Goal: Task Accomplishment & Management: Use online tool/utility

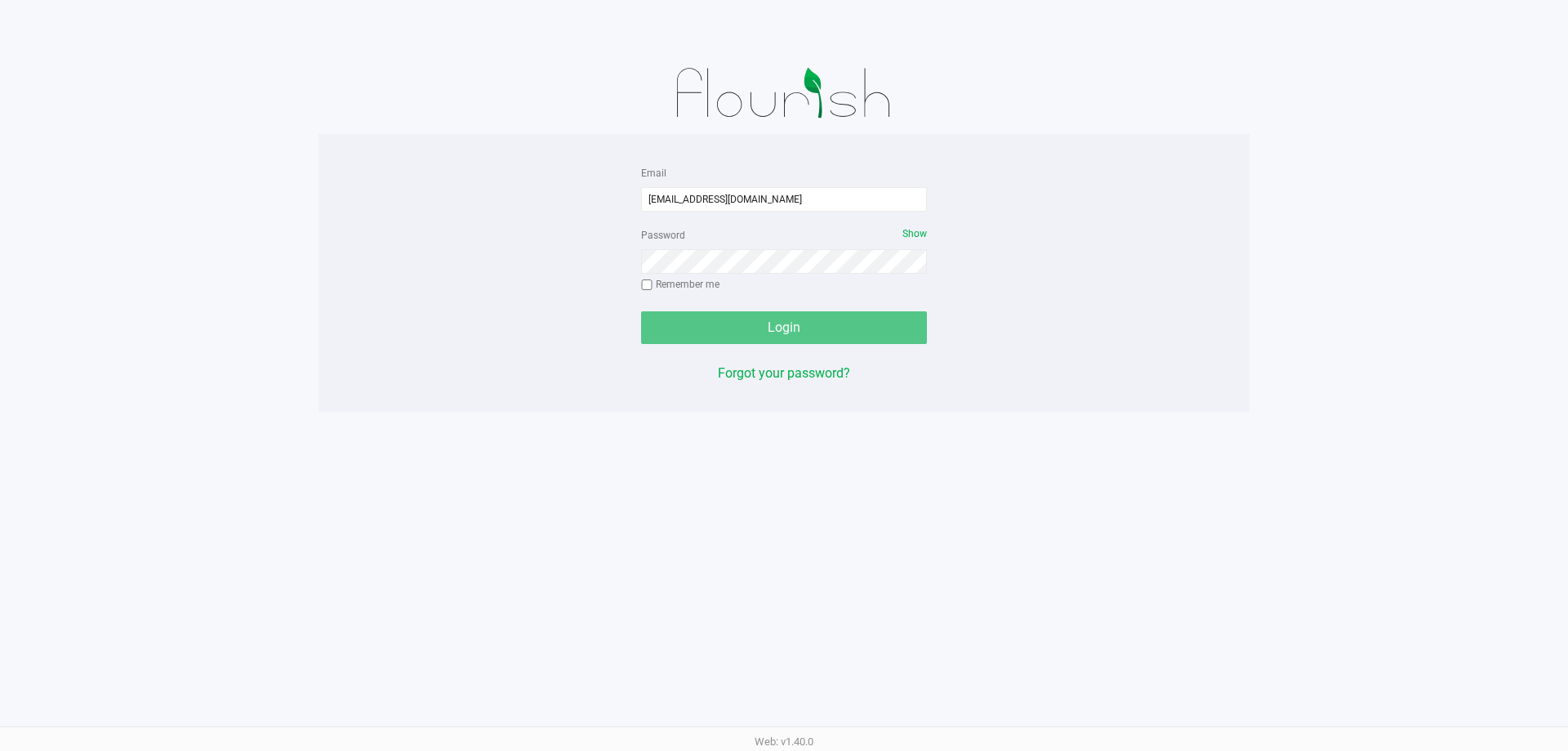
type input "[EMAIL_ADDRESS][DOMAIN_NAME]"
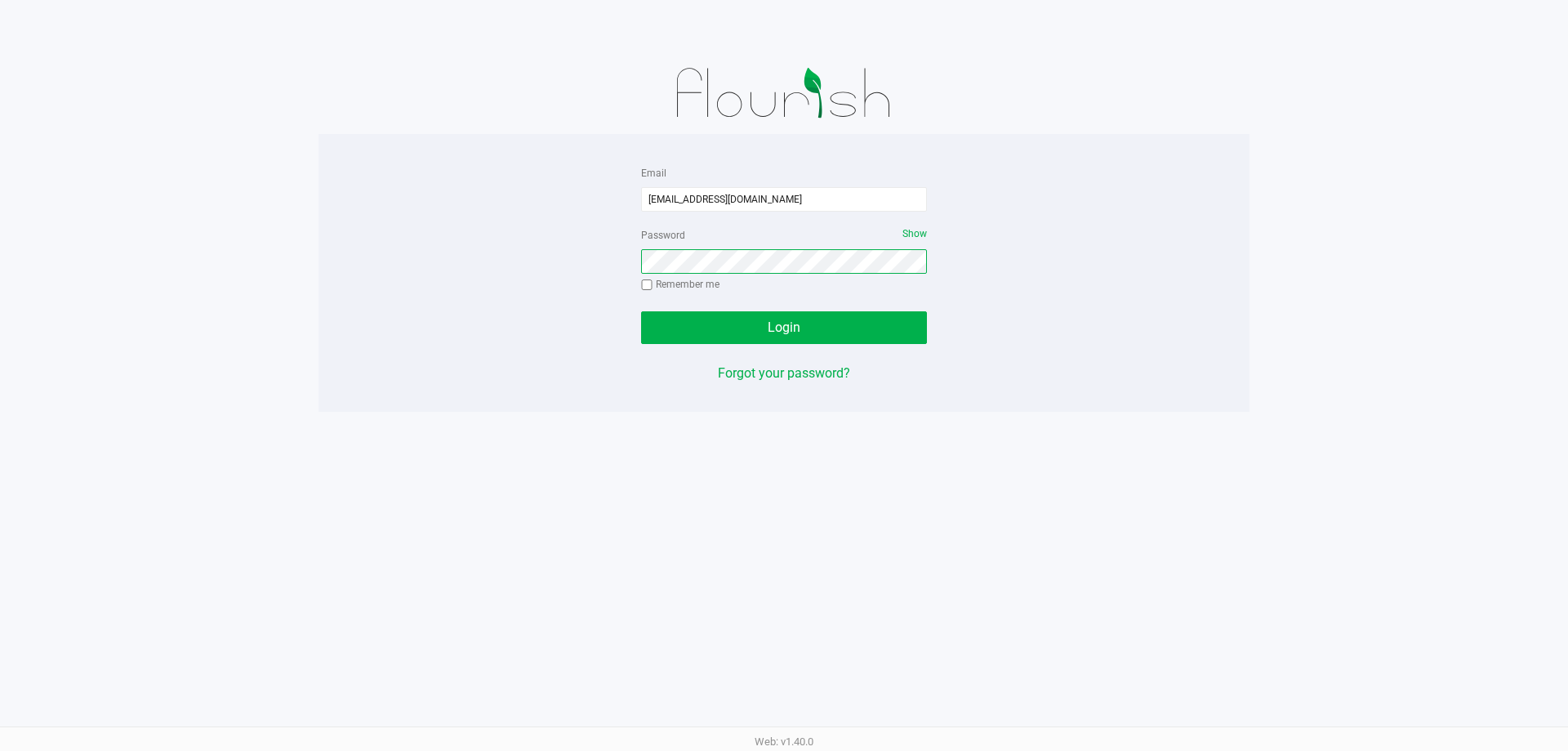
click at [641, 311] on button "Login" at bounding box center [783, 327] width 286 height 33
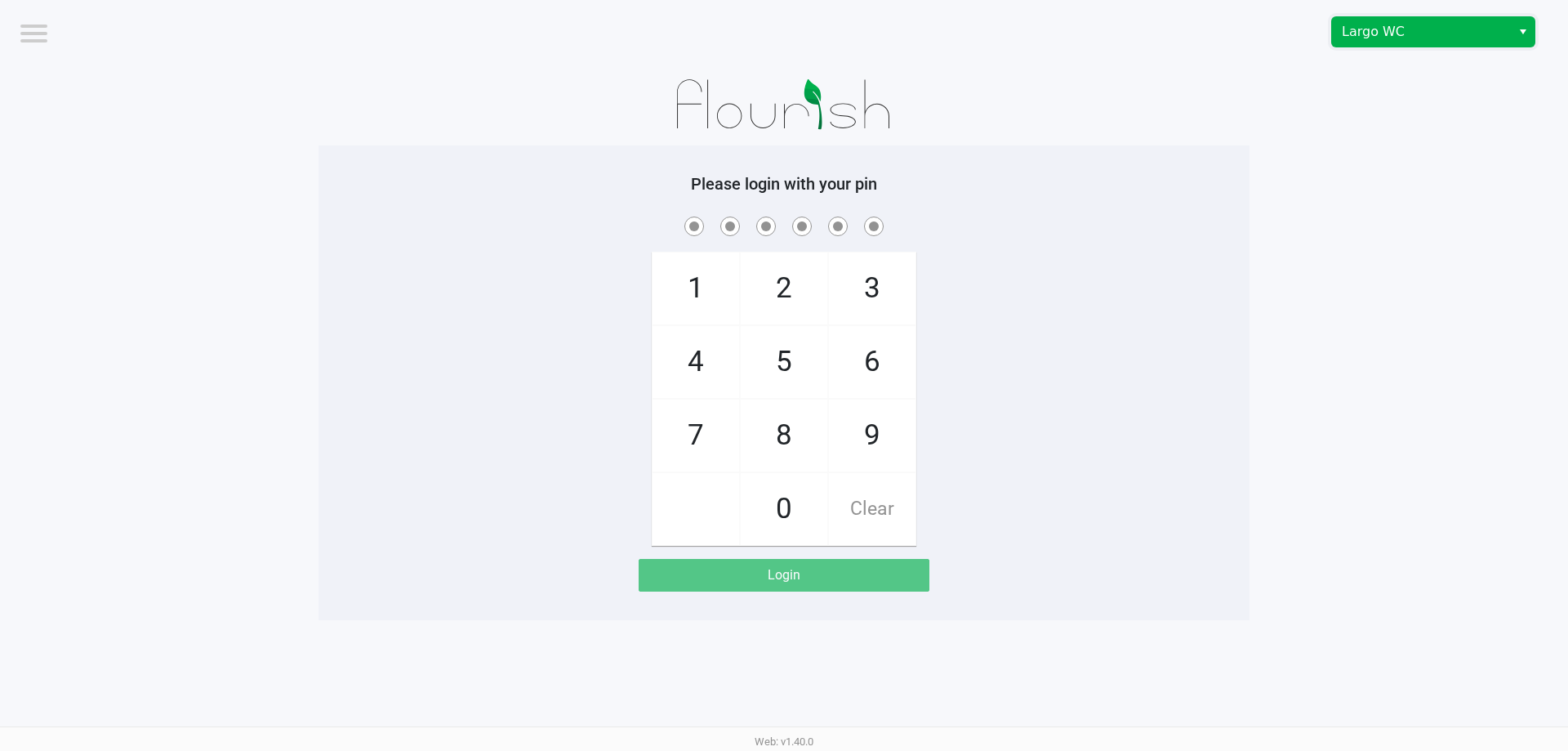
click at [1385, 33] on span "Largo WC" at bounding box center [1420, 32] width 159 height 19
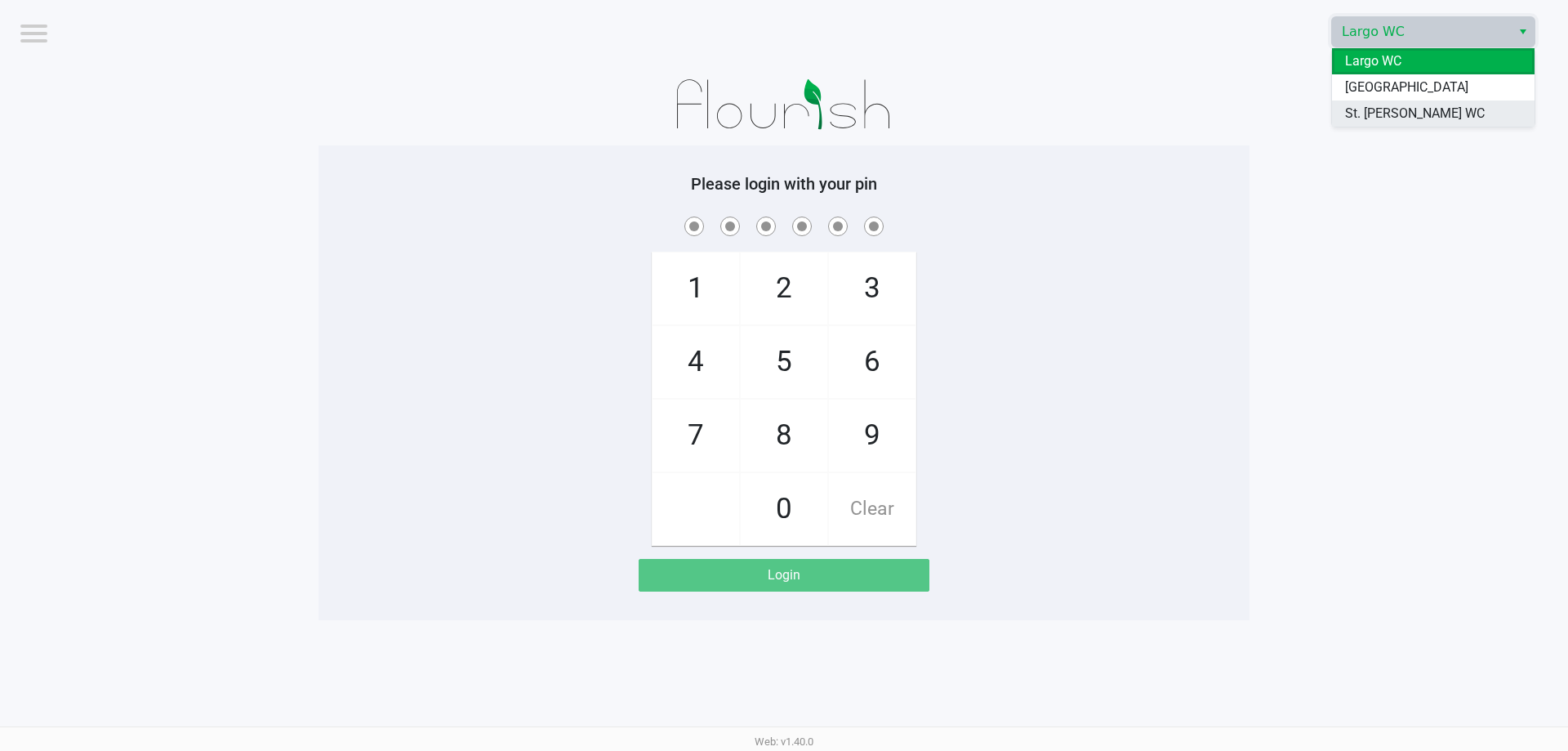
click at [1358, 109] on span "St. [PERSON_NAME] WC" at bounding box center [1414, 113] width 140 height 19
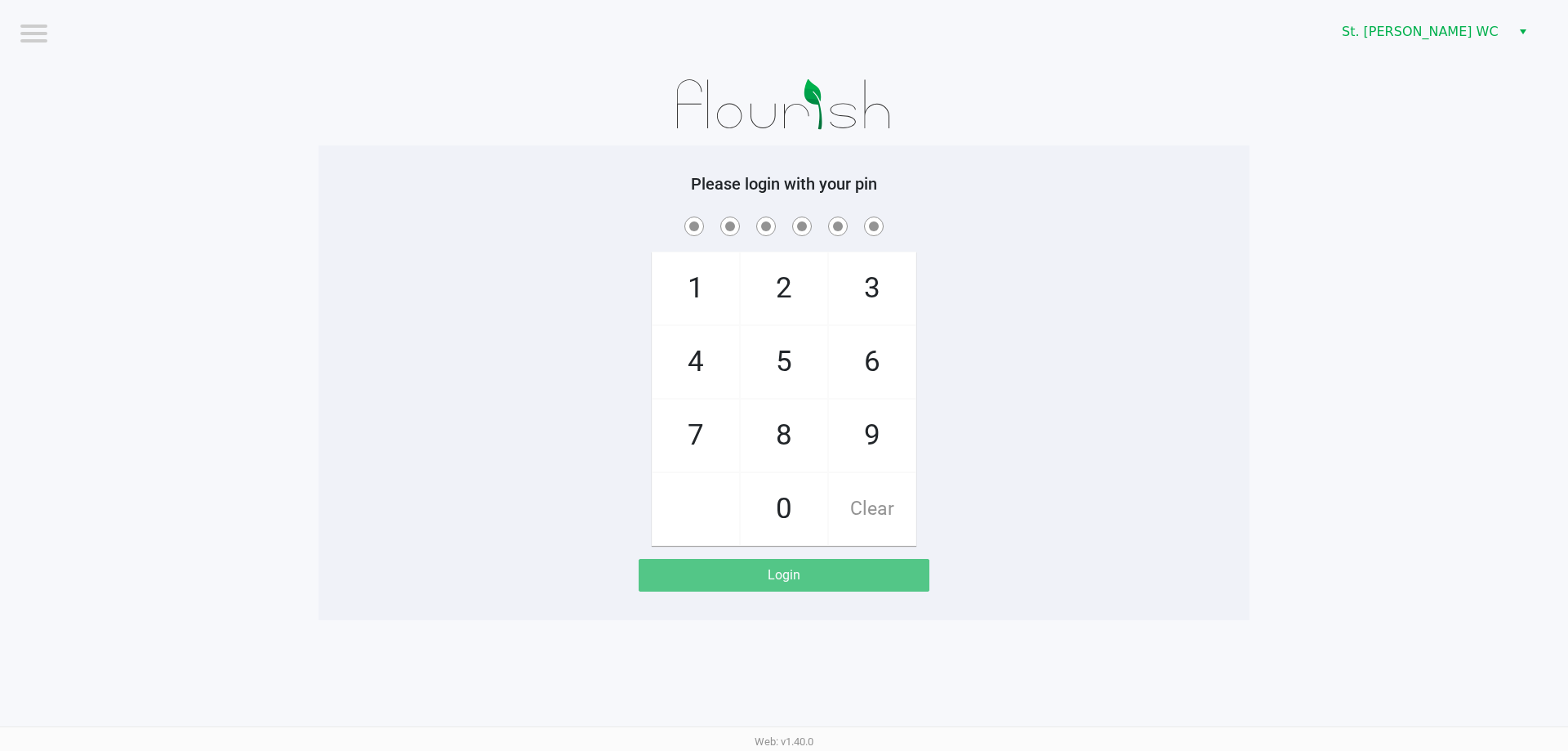
click at [1301, 116] on app-pos-login-wrapper "Logout St. [PERSON_NAME] WC Please login with your pin 1 4 7 2 5 8 0 3 6 9 Clea…" at bounding box center [784, 310] width 1568 height 620
checkbox input "true"
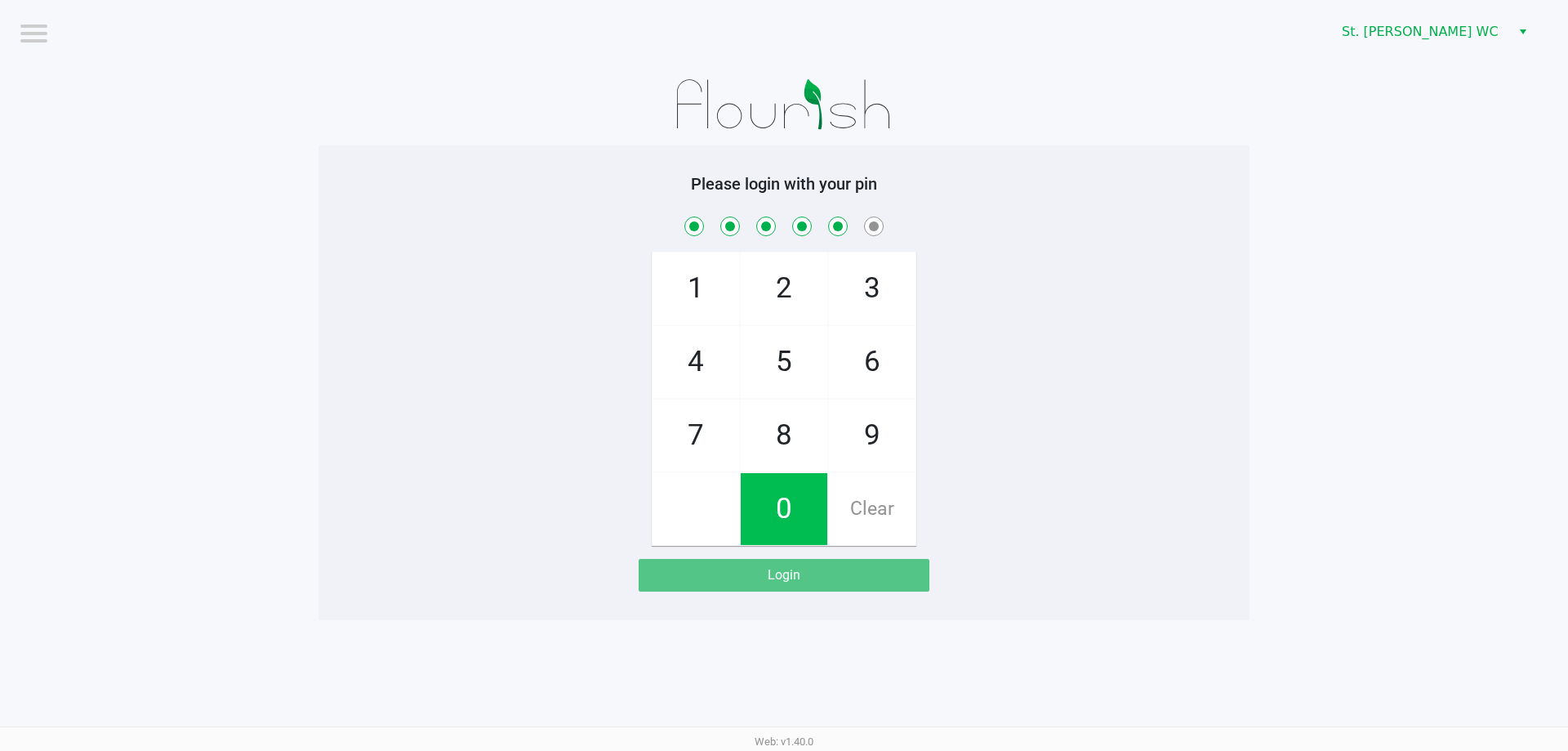
checkbox input "true"
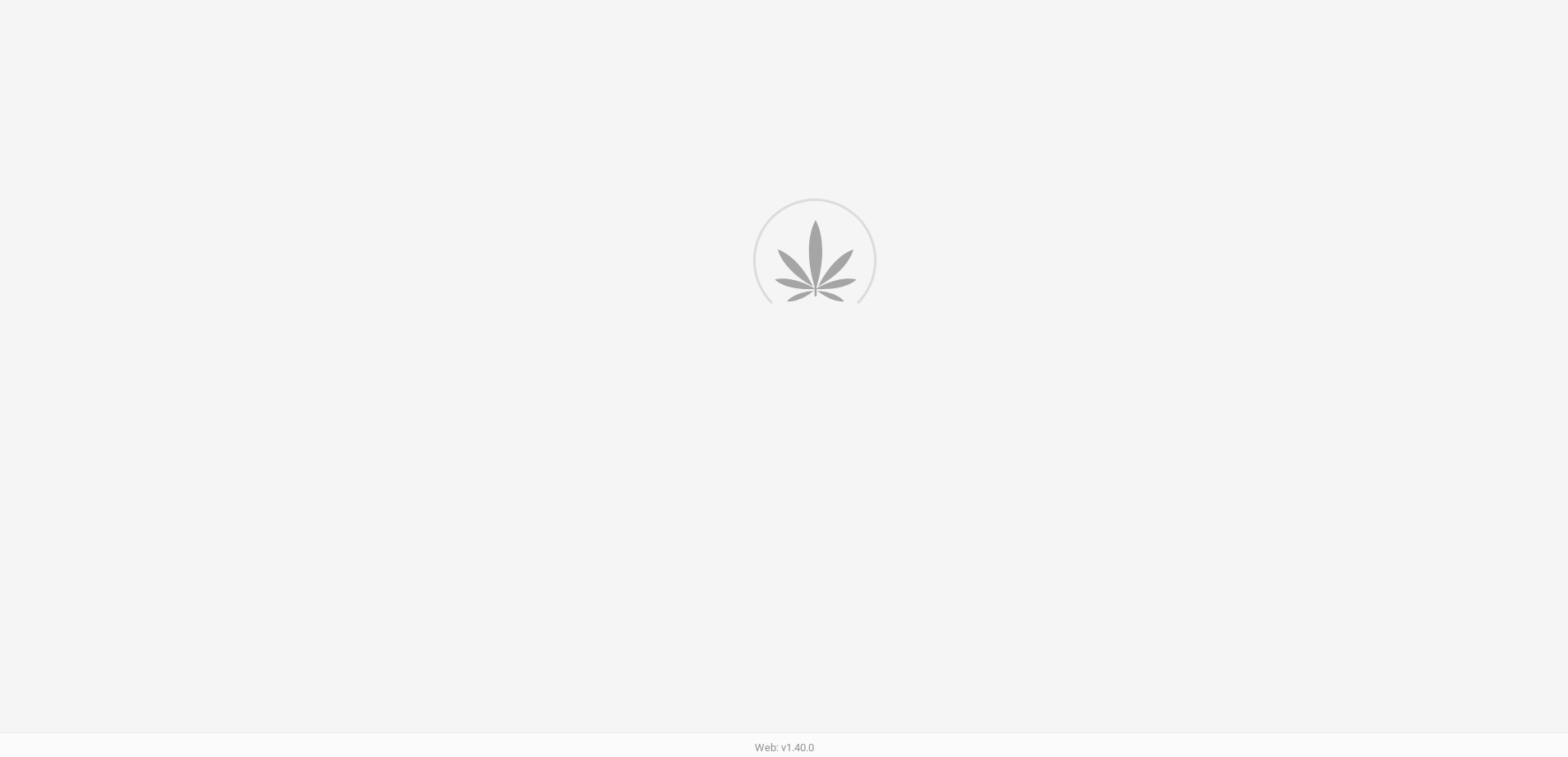
click at [1525, 61] on div at bounding box center [784, 422] width 1568 height 845
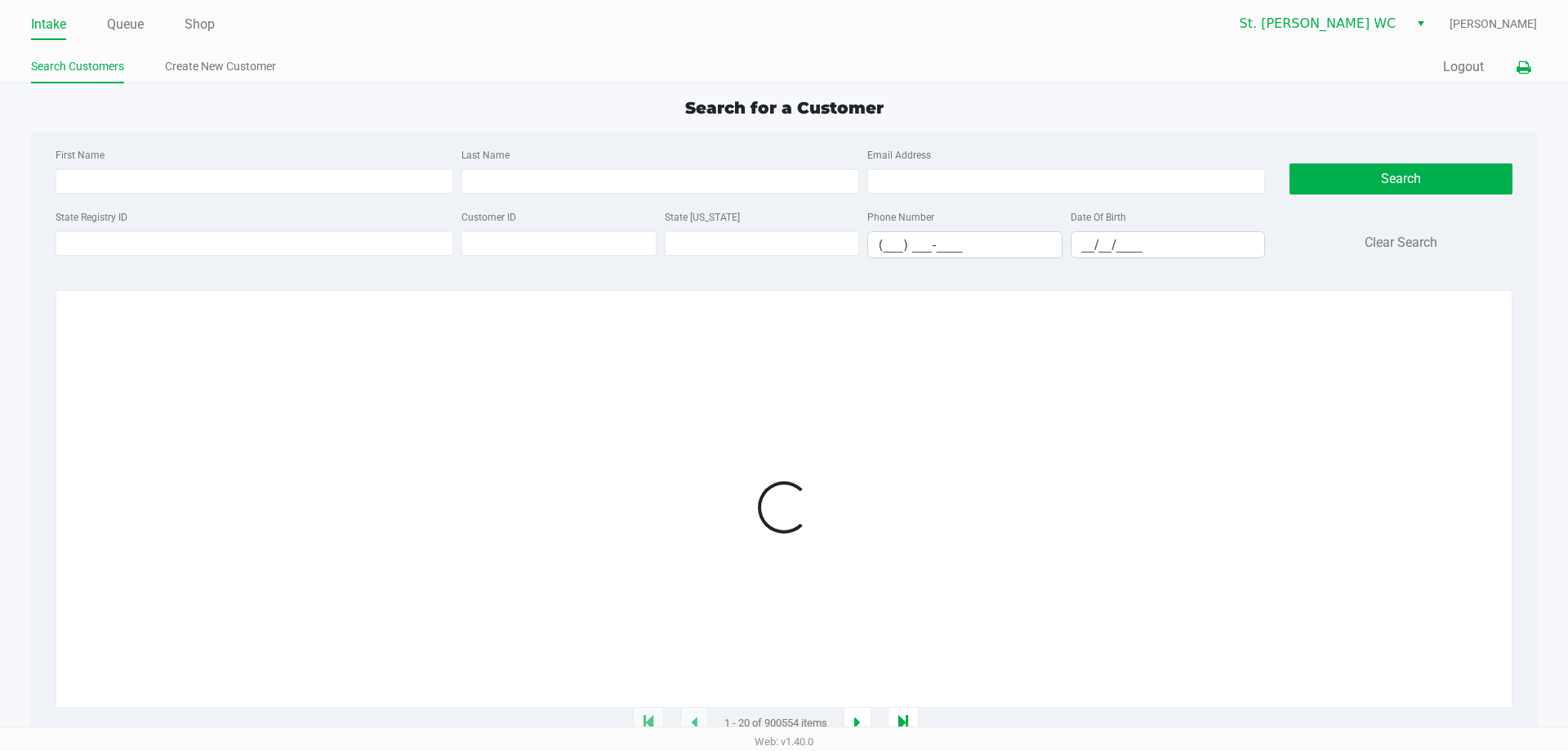
click at [1520, 59] on button at bounding box center [1523, 67] width 27 height 30
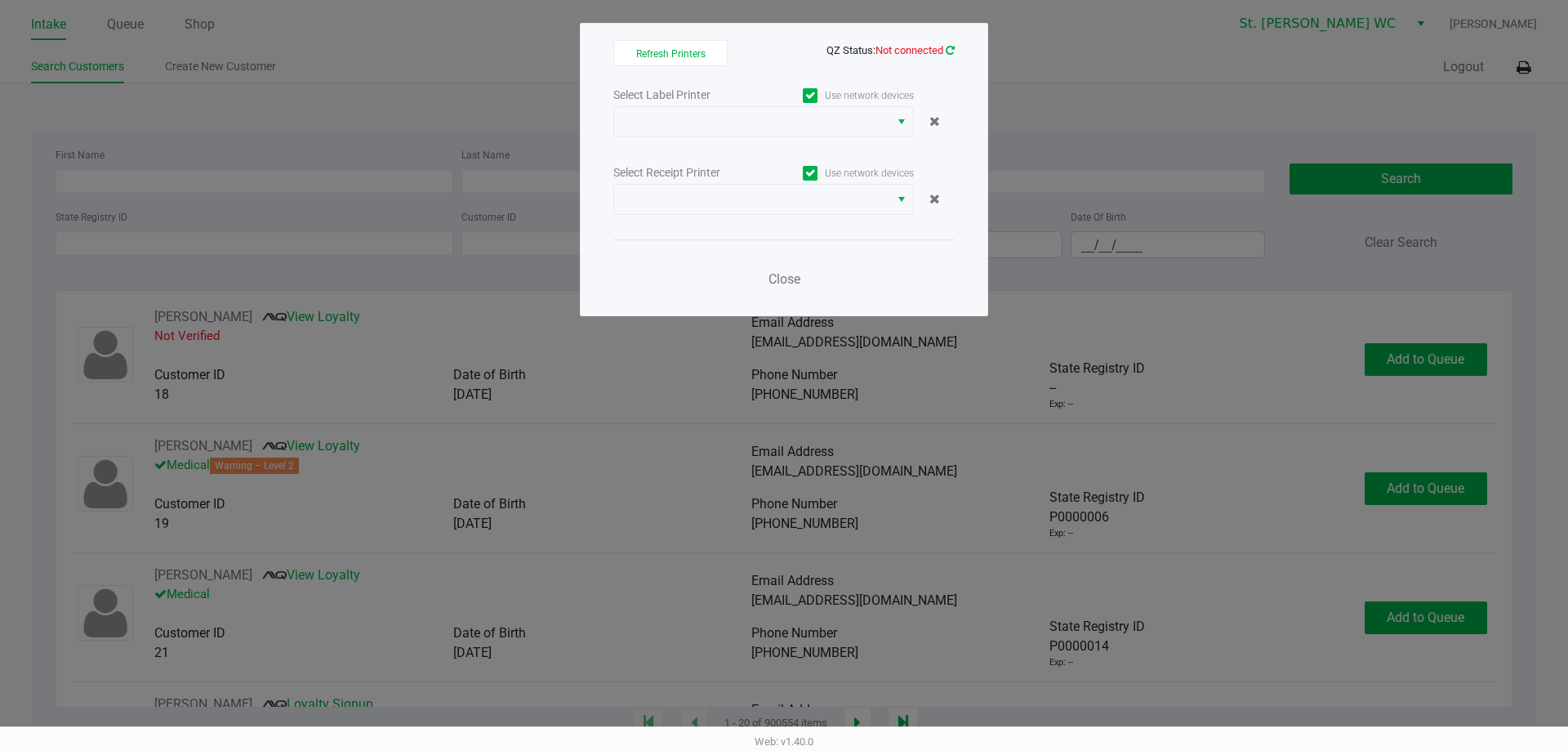
click at [952, 52] on icon at bounding box center [950, 50] width 9 height 11
click at [741, 230] on div "Select Label Printer Use network devices Select Receipt Printer Use network dev…" at bounding box center [784, 192] width 341 height 215
click at [947, 51] on icon at bounding box center [950, 50] width 9 height 11
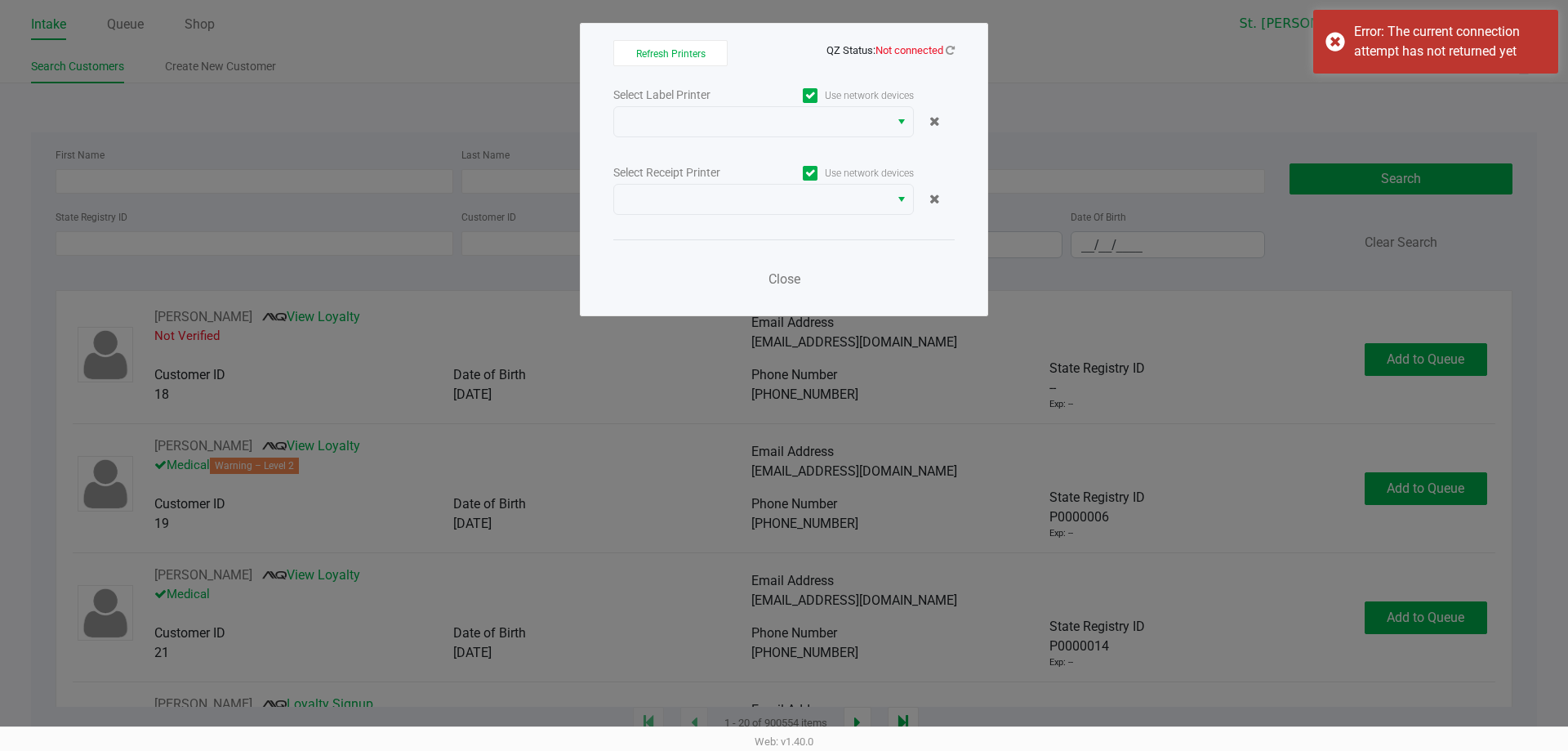
click at [952, 56] on app-qz-status "QZ Status: Not connected" at bounding box center [890, 49] width 128 height 16
click at [952, 55] on link at bounding box center [950, 50] width 9 height 12
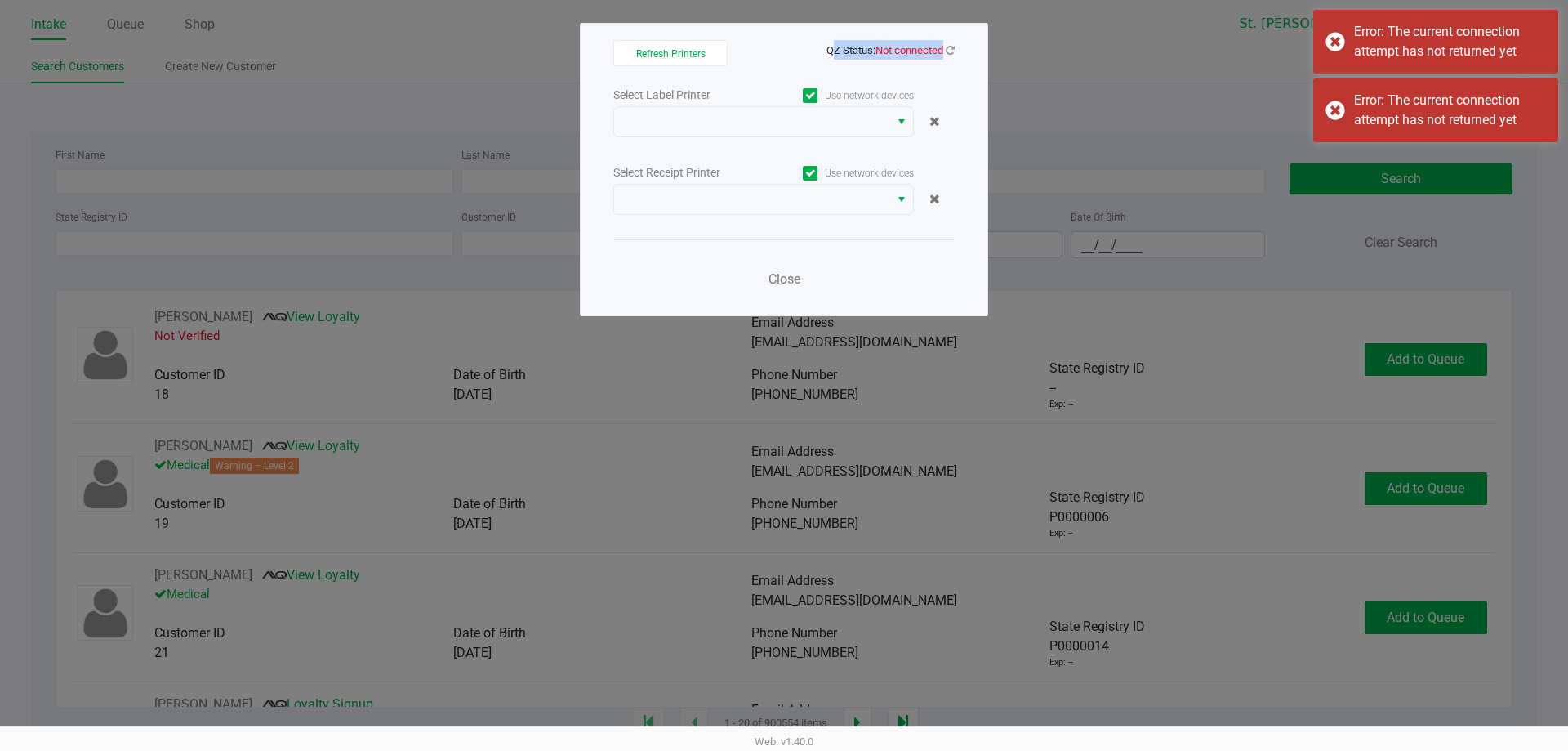
click at [958, 53] on div "Refresh Printers QZ Status: Not connected Select Label Printer Use network devi…" at bounding box center [784, 170] width 409 height 294
click at [953, 52] on icon at bounding box center [950, 49] width 11 height 11
click at [952, 52] on icon at bounding box center [950, 49] width 11 height 11
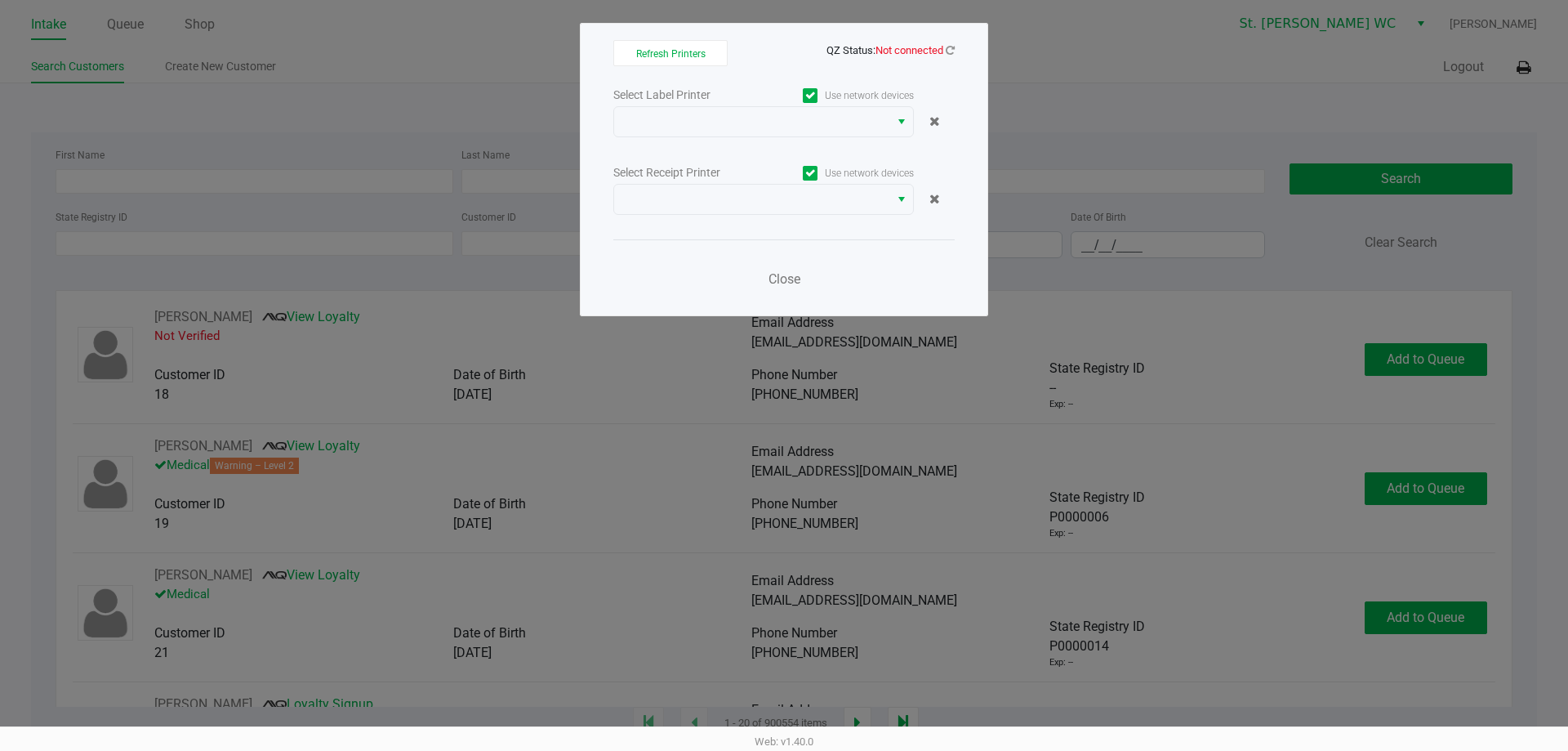
click at [848, 281] on div "Close" at bounding box center [784, 269] width 341 height 60
click at [948, 48] on icon at bounding box center [949, 50] width 11 height 13
click at [948, 48] on icon at bounding box center [950, 50] width 9 height 11
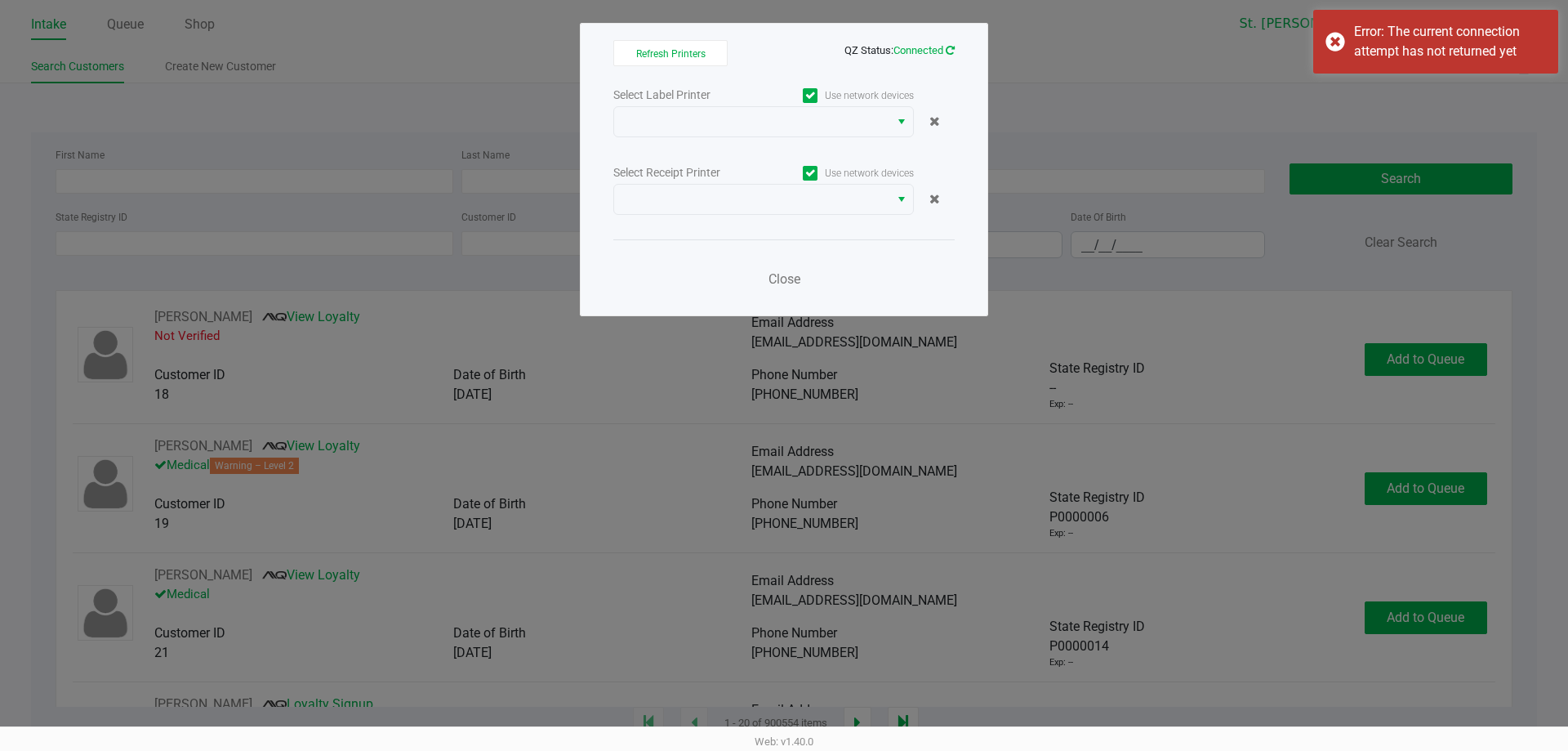
click at [948, 48] on icon at bounding box center [950, 50] width 9 height 11
click at [865, 123] on span at bounding box center [751, 121] width 256 height 19
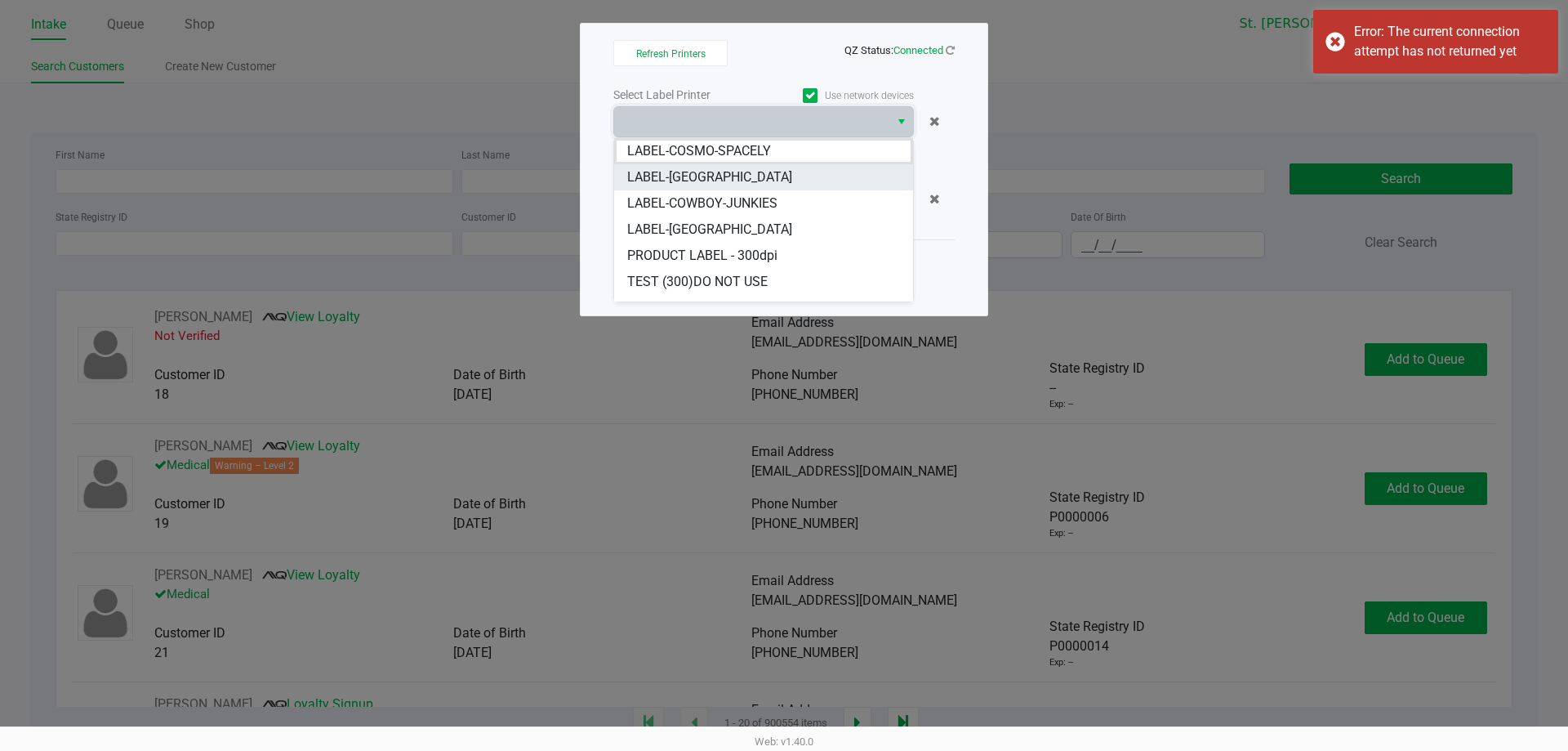
click at [824, 166] on li "LABEL-[GEOGRAPHIC_DATA]" at bounding box center [764, 178] width 299 height 26
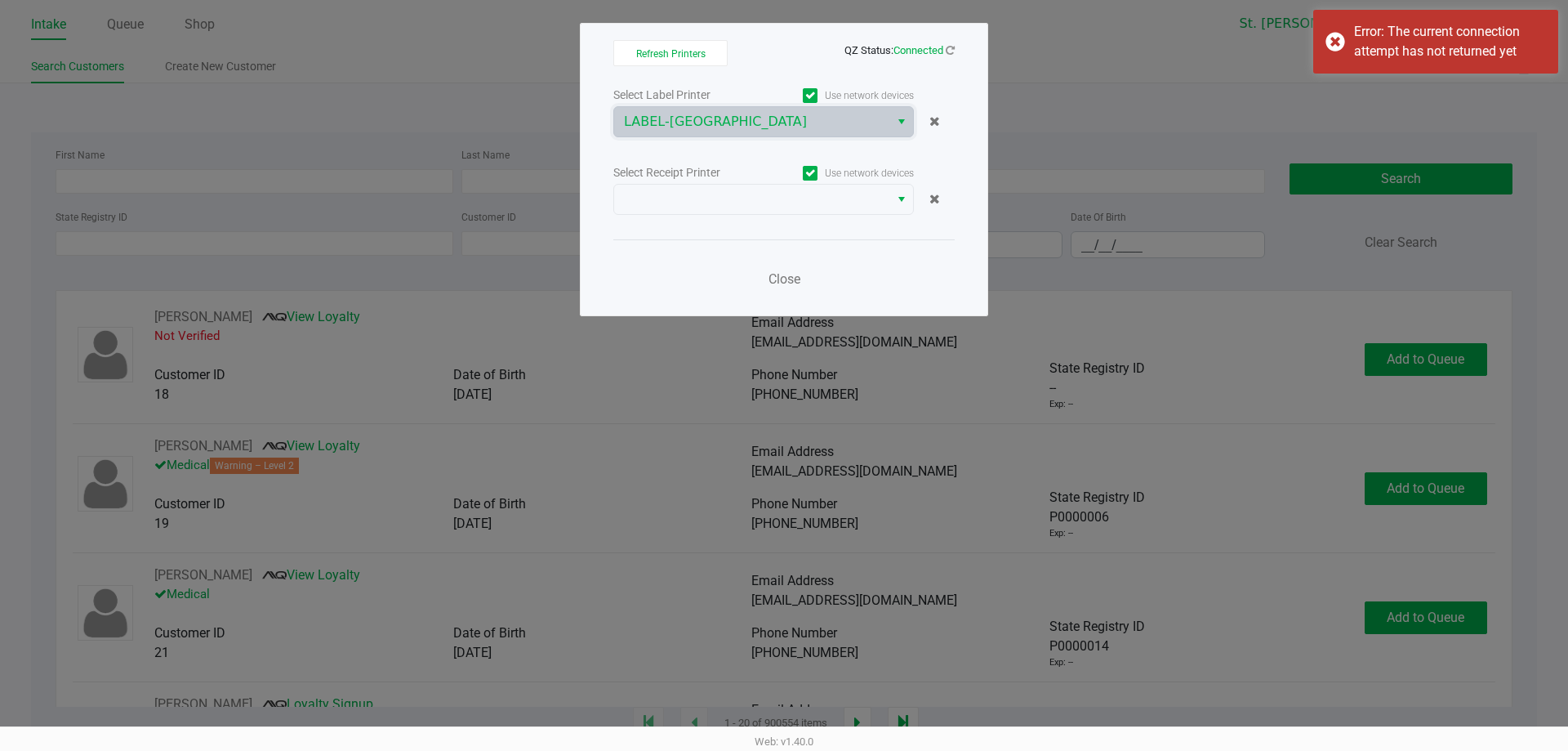
click at [804, 215] on div "Select Label Printer Use network devices LABEL-COSTA-RICA Select Receipt Printe…" at bounding box center [784, 192] width 341 height 215
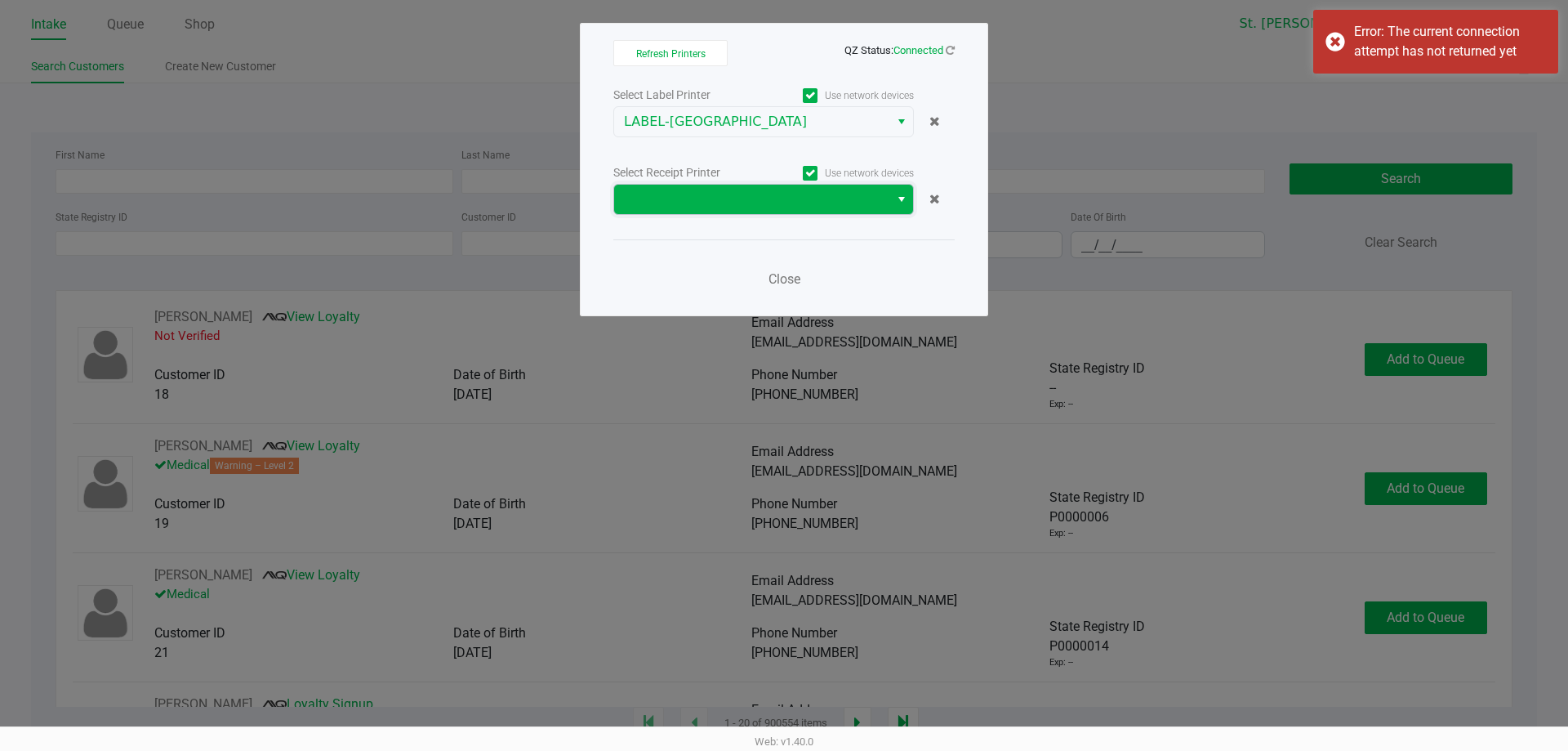
click at [799, 211] on span at bounding box center [751, 199] width 275 height 29
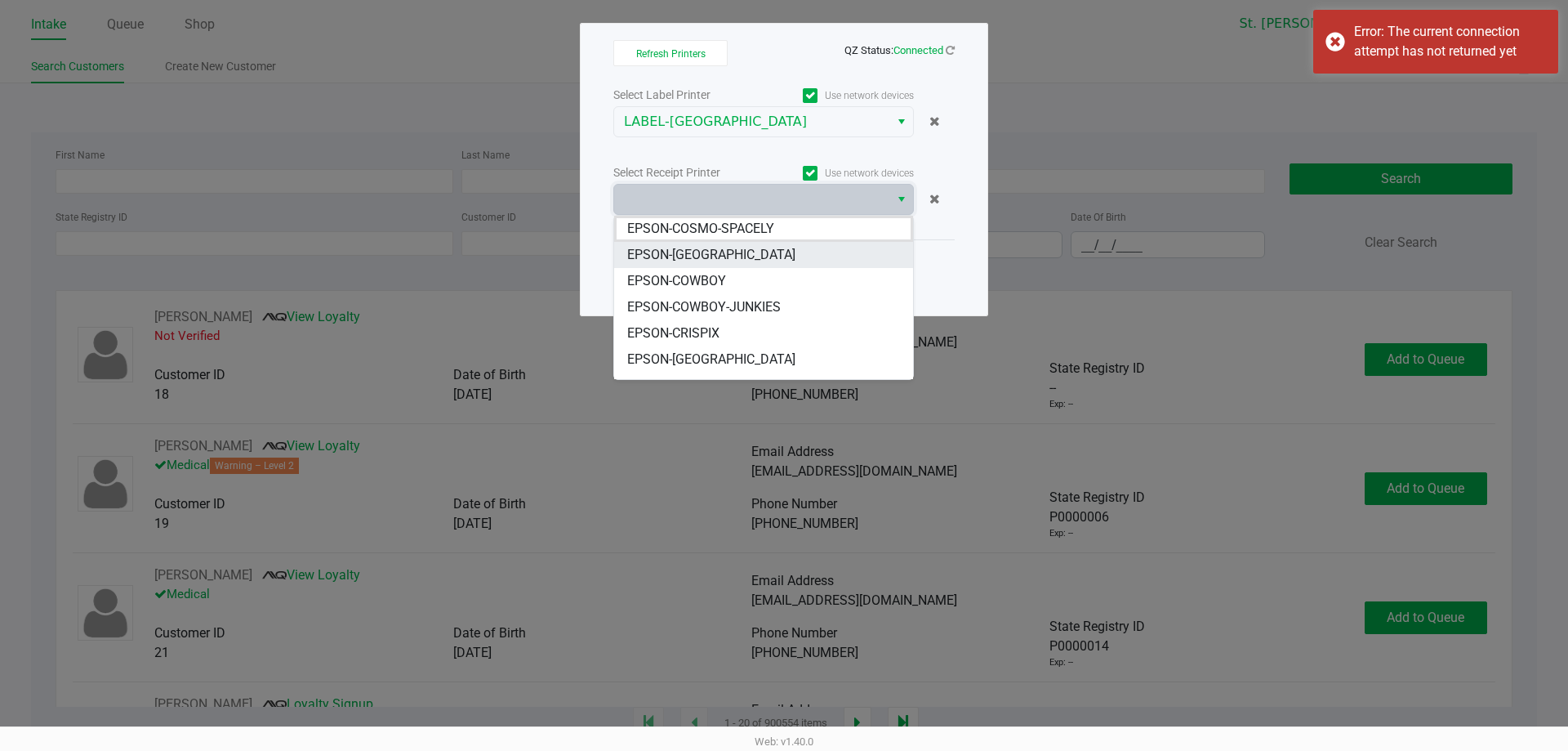
click at [744, 263] on span "EPSON-[GEOGRAPHIC_DATA]" at bounding box center [710, 255] width 168 height 19
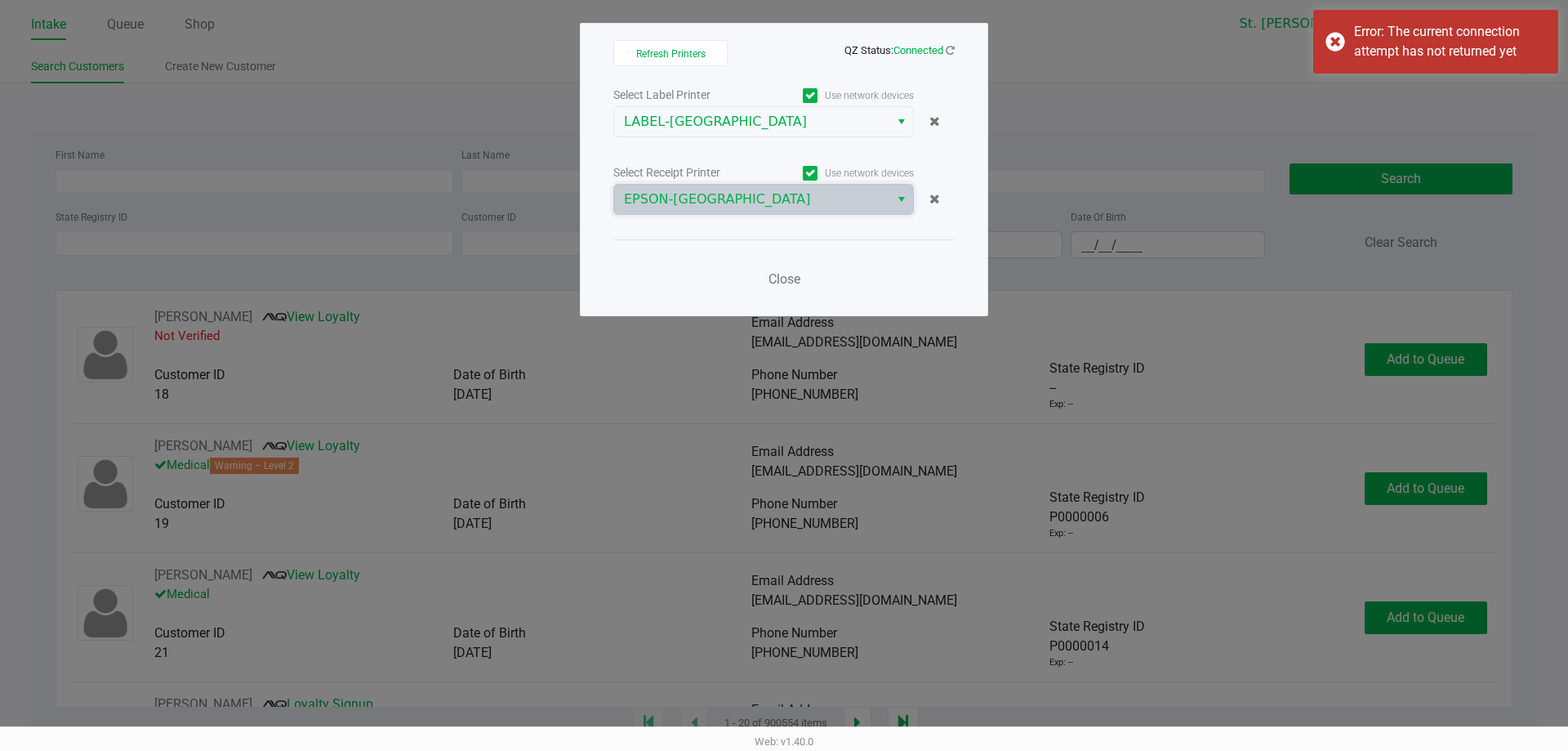
click at [719, 259] on div "Close" at bounding box center [784, 269] width 341 height 60
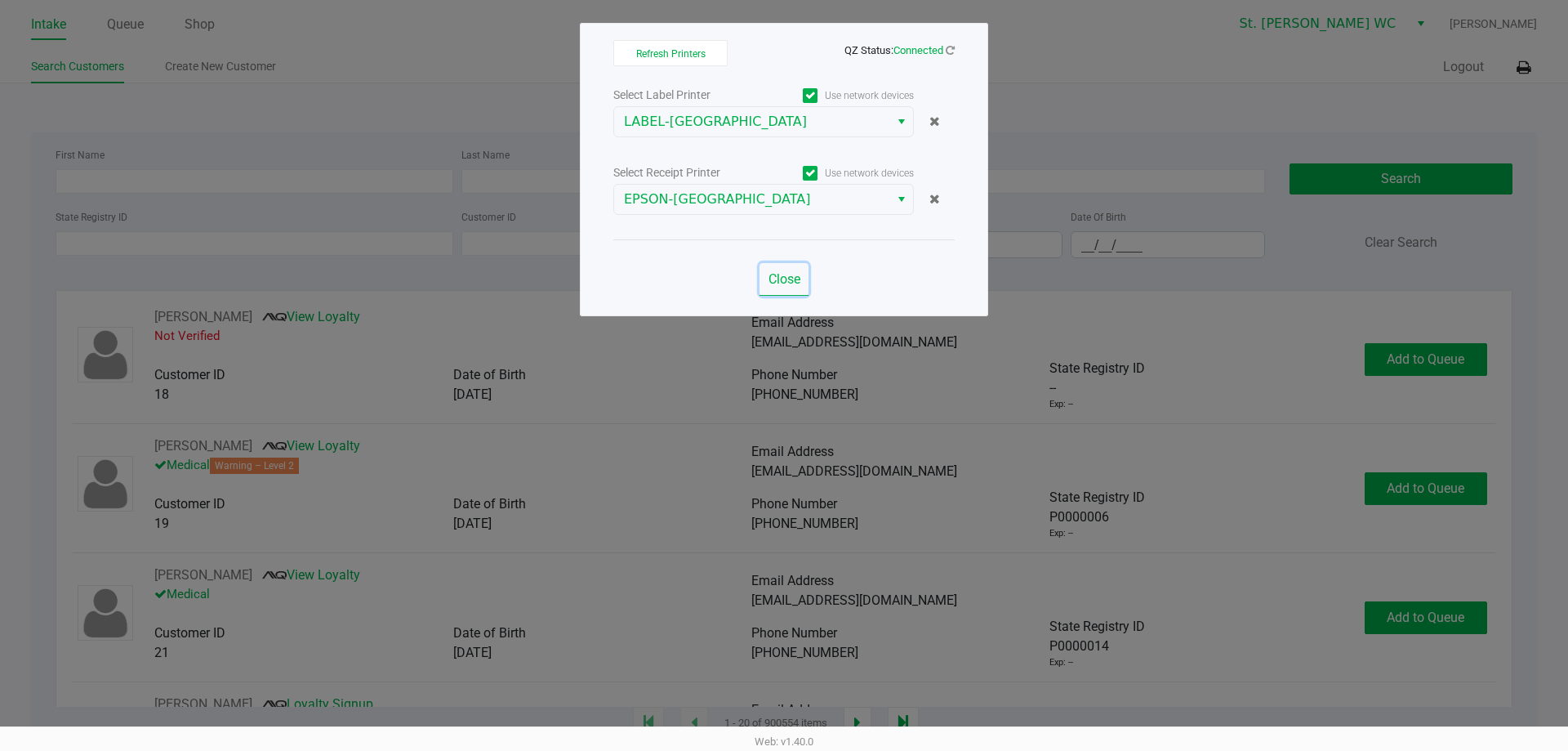
click at [783, 274] on span "Close" at bounding box center [784, 279] width 32 height 16
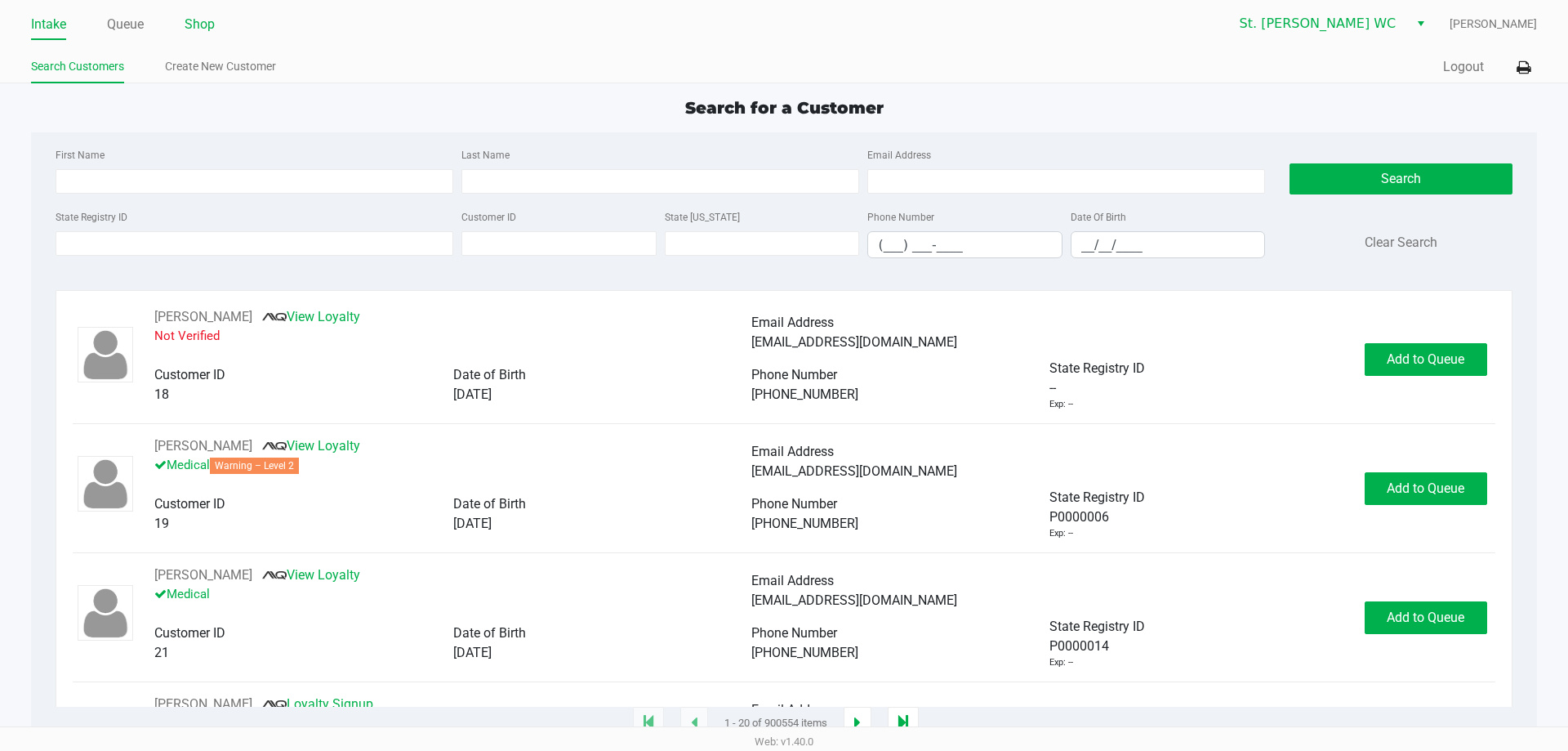
click at [203, 26] on link "Shop" at bounding box center [200, 25] width 30 height 23
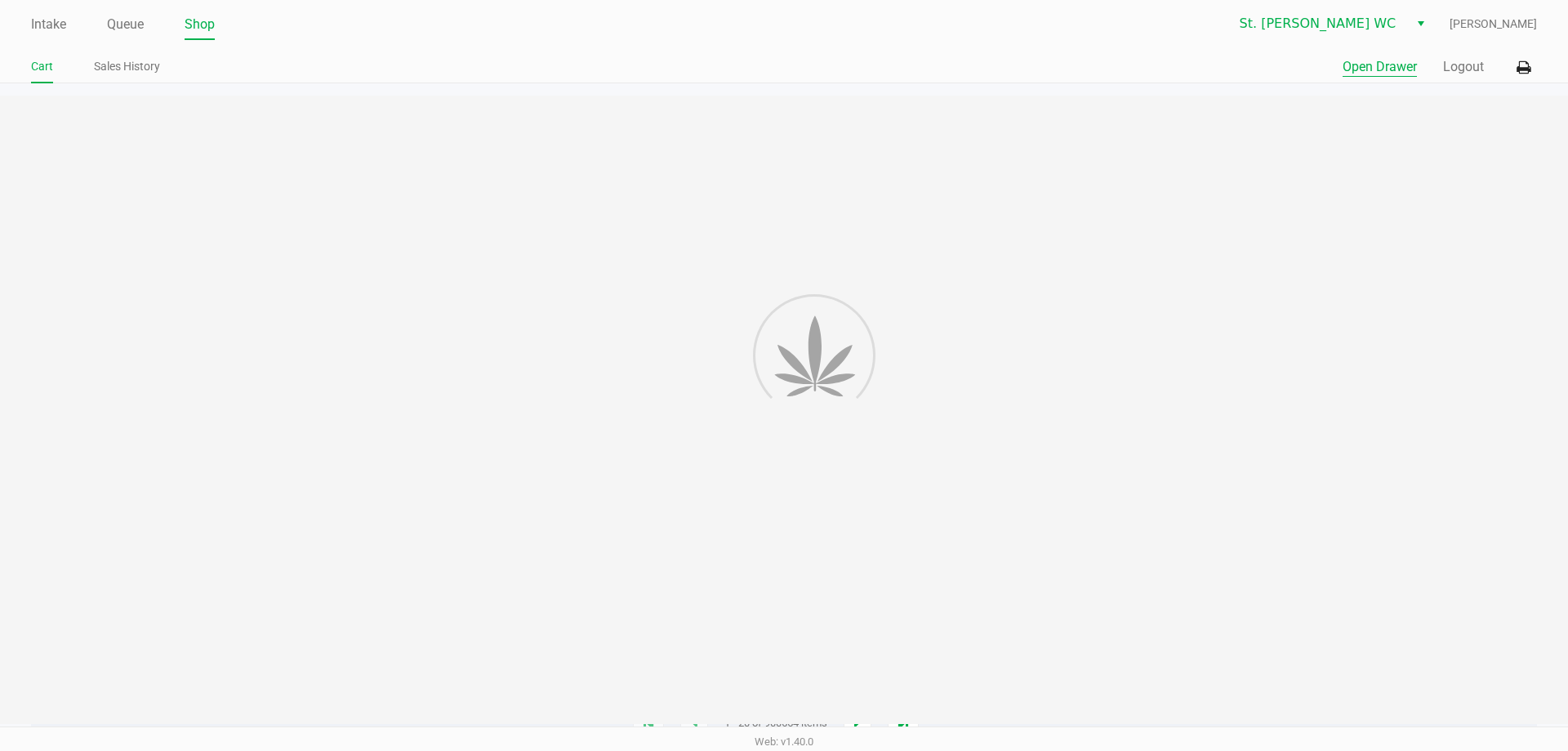
click at [1395, 70] on button "Open Drawer" at bounding box center [1379, 67] width 75 height 19
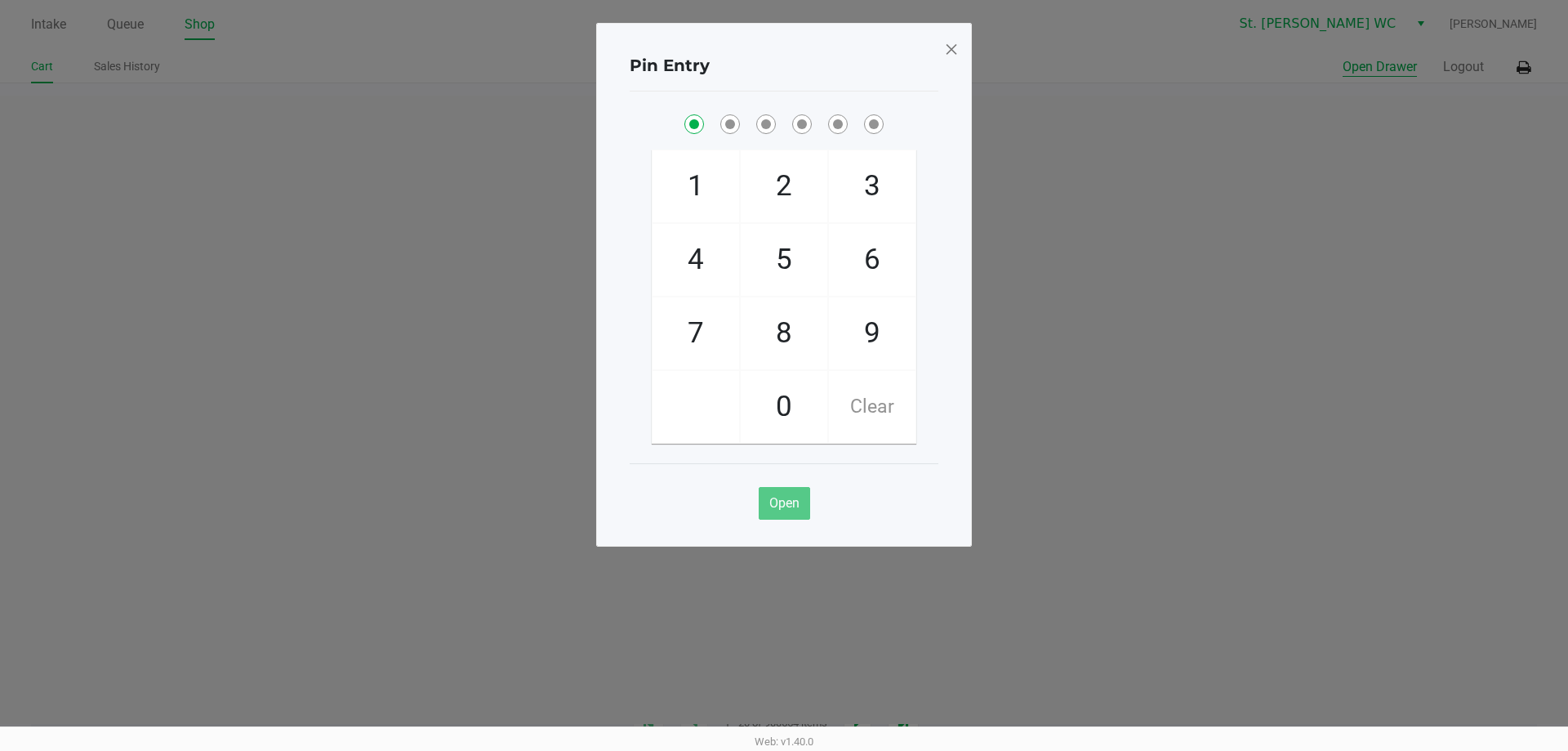
checkbox input "true"
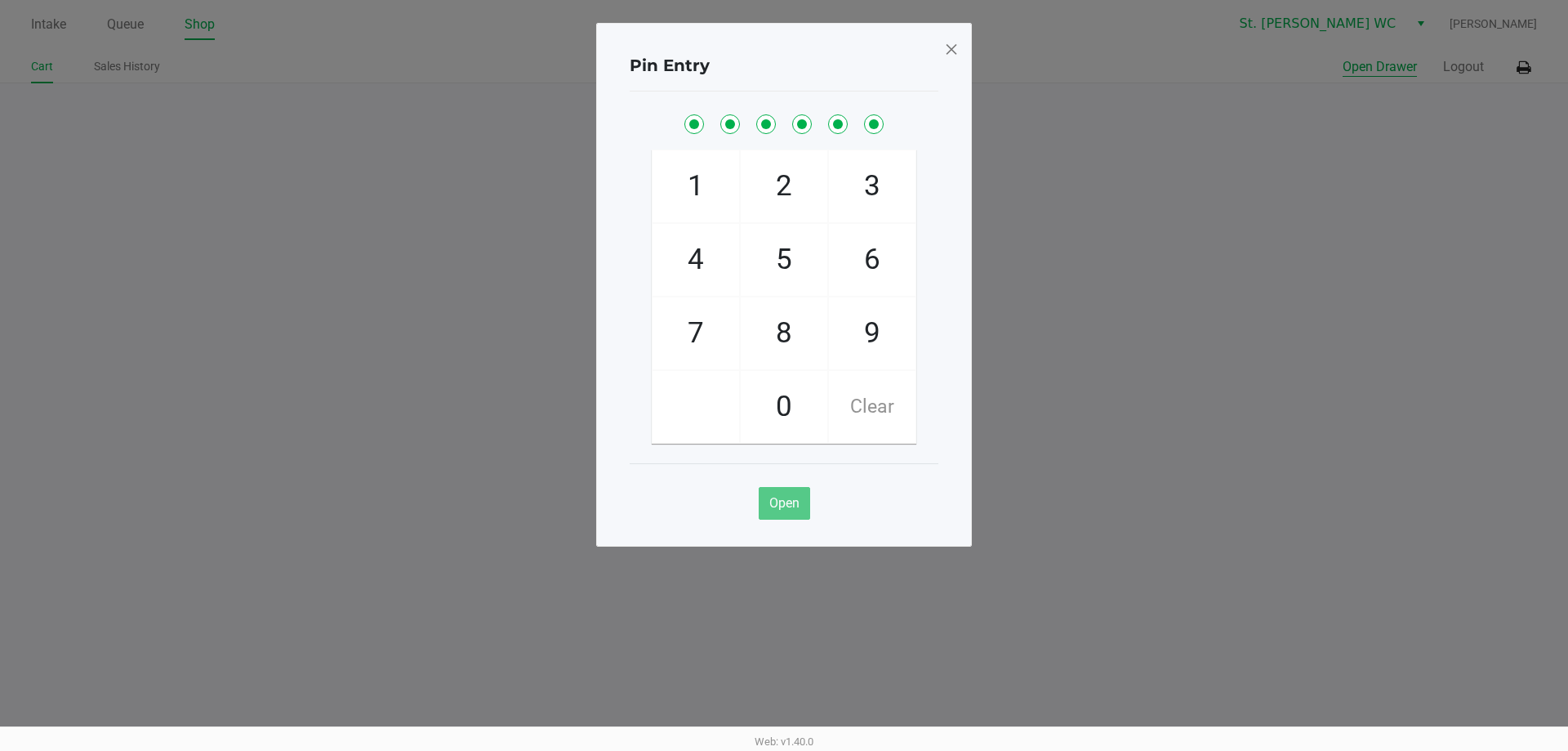
checkbox input "true"
click at [1342, 57] on button "Open Drawer" at bounding box center [1379, 67] width 75 height 19
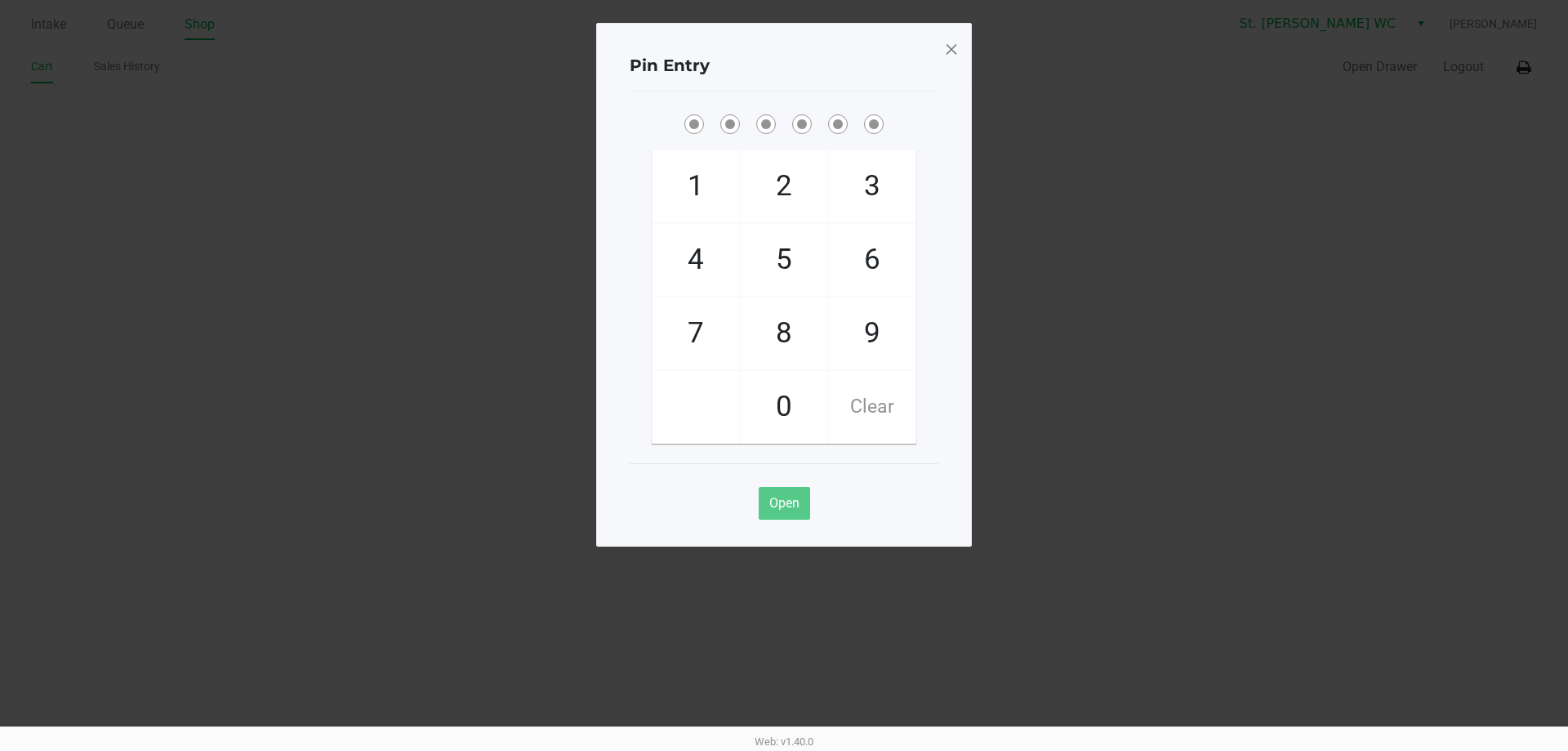
click at [956, 51] on span at bounding box center [951, 49] width 15 height 26
click at [956, 51] on div "Pin Entry 1 4 7 2 5 8 0 3 6 9 Clear Open" at bounding box center [783, 284] width 375 height 523
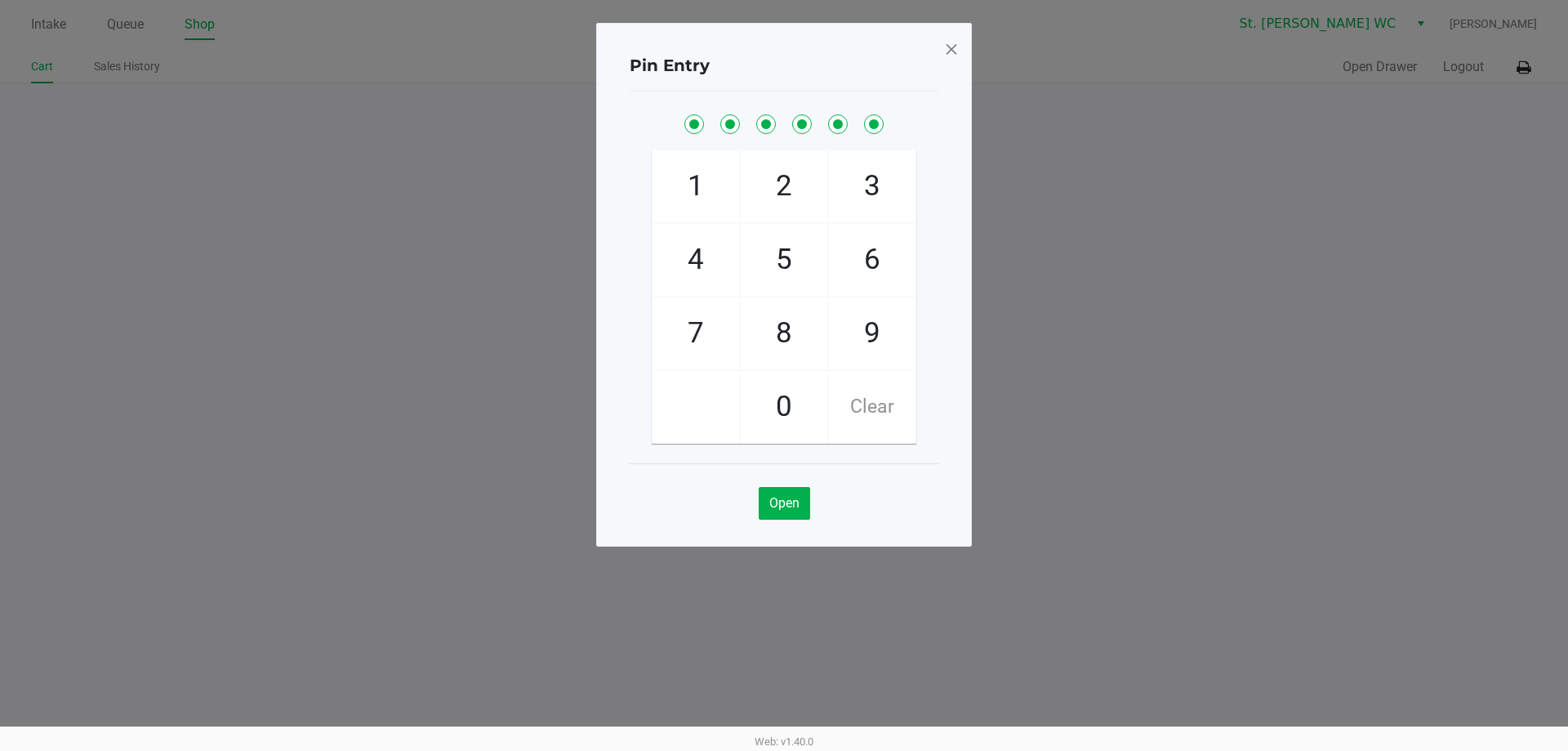
click at [956, 51] on span at bounding box center [951, 49] width 15 height 26
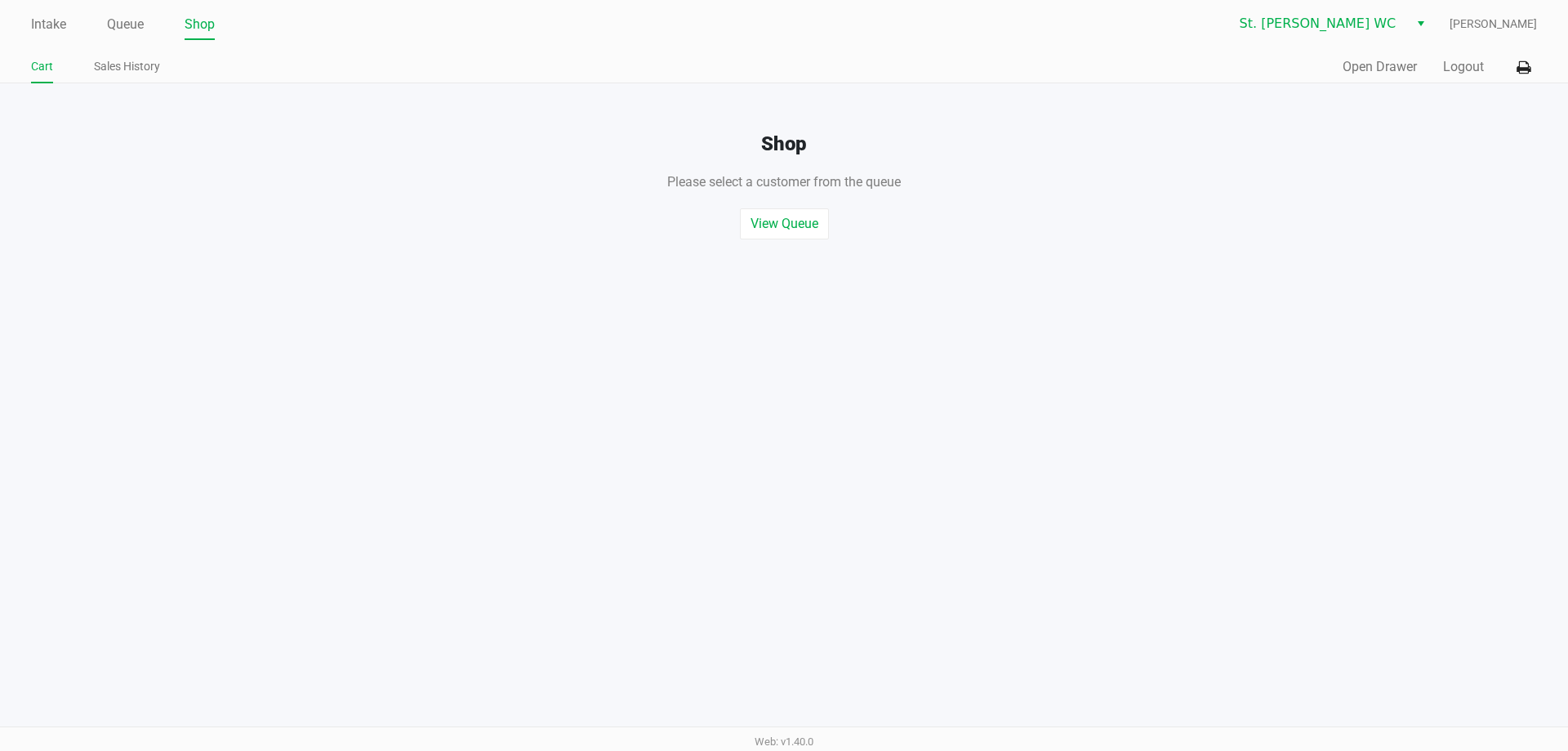
click at [981, 54] on ngb-modal-window "Pin Entry 1 4 7 2 5 8 0 3 6 9 Clear Open" at bounding box center [784, 376] width 1568 height 751
click at [1477, 67] on button "Logout" at bounding box center [1463, 67] width 40 height 19
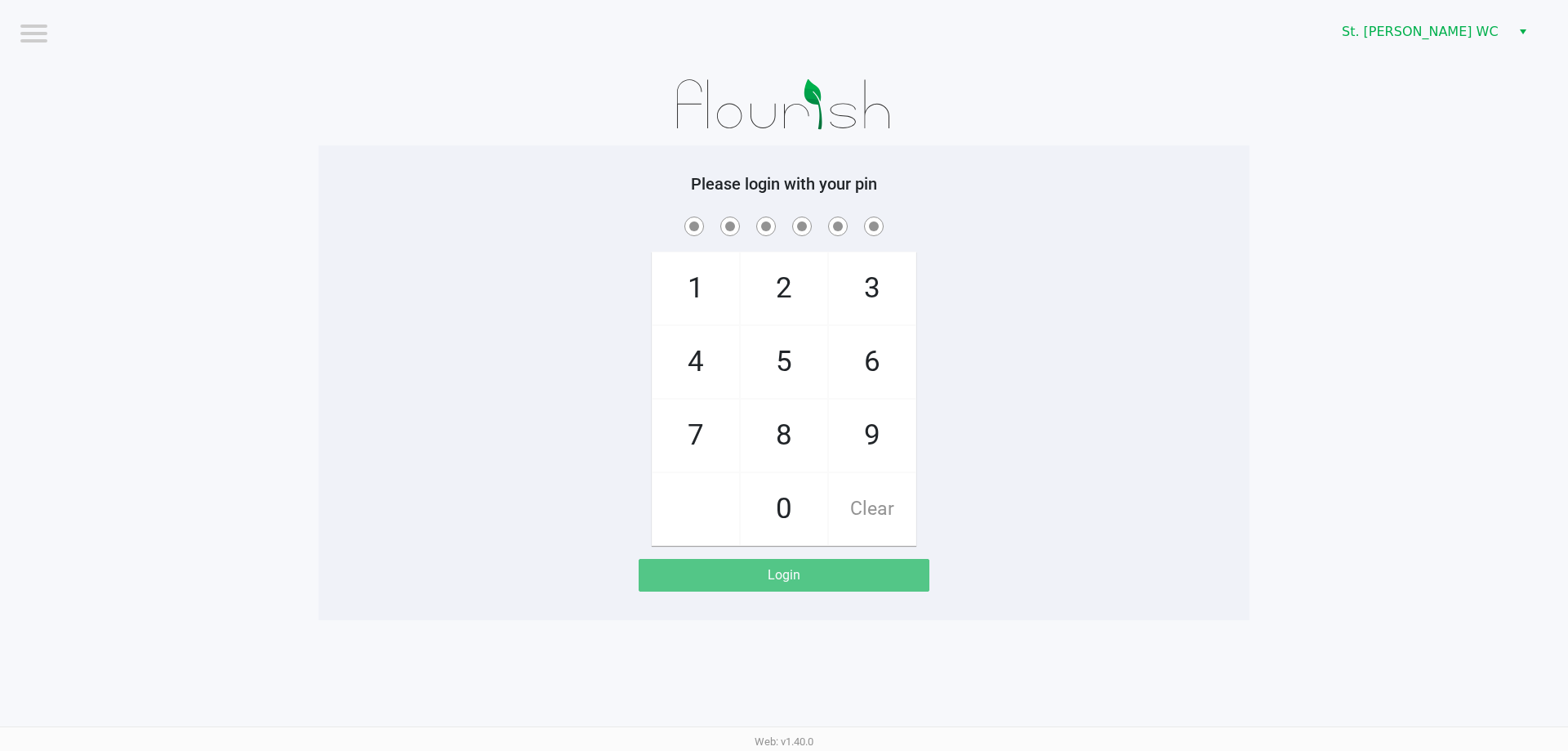
click at [1305, 71] on app-pos-login-wrapper "Logout St. [PERSON_NAME] WC Please login with your pin 1 4 7 2 5 8 0 3 6 9 Clea…" at bounding box center [784, 310] width 1568 height 620
checkbox input "true"
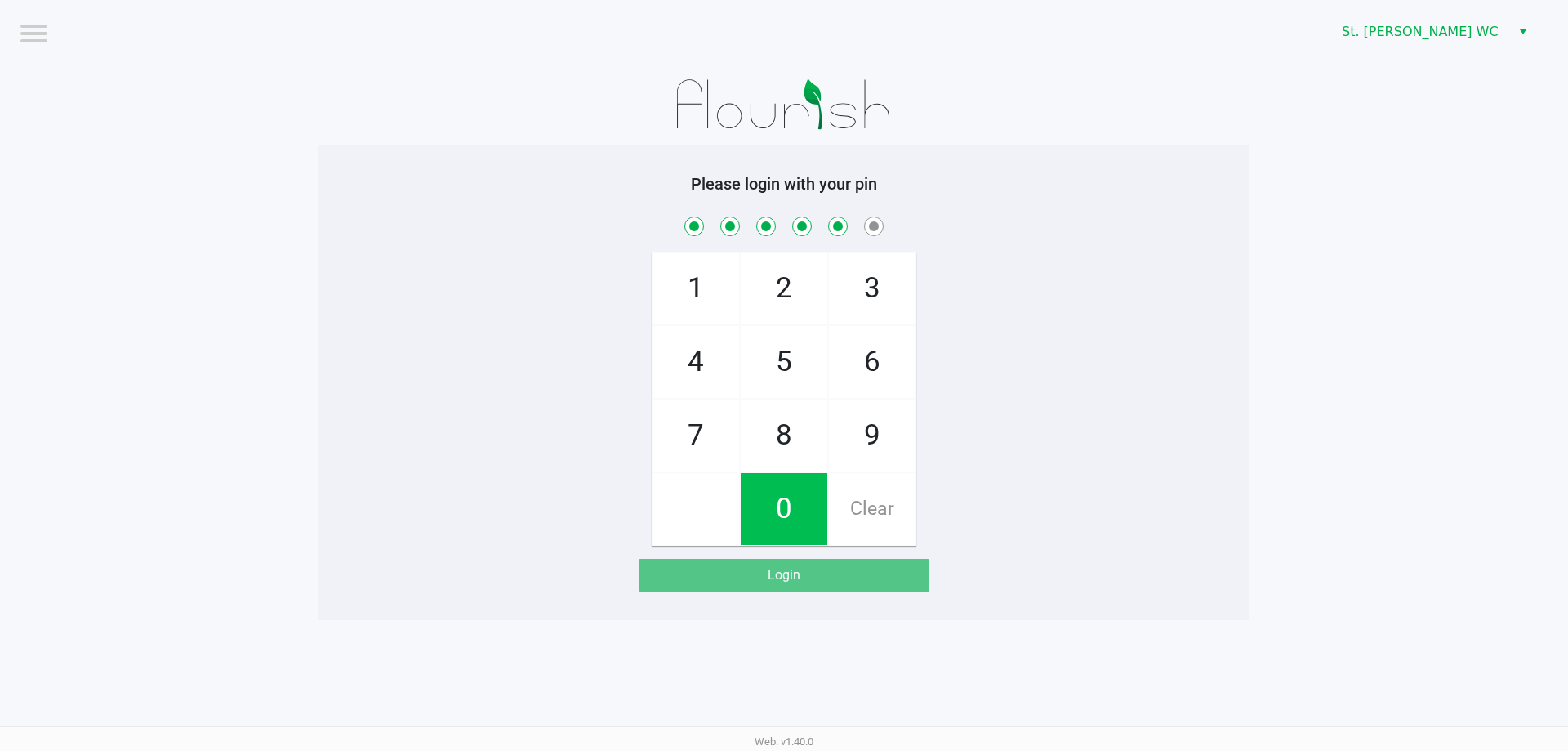
checkbox input "true"
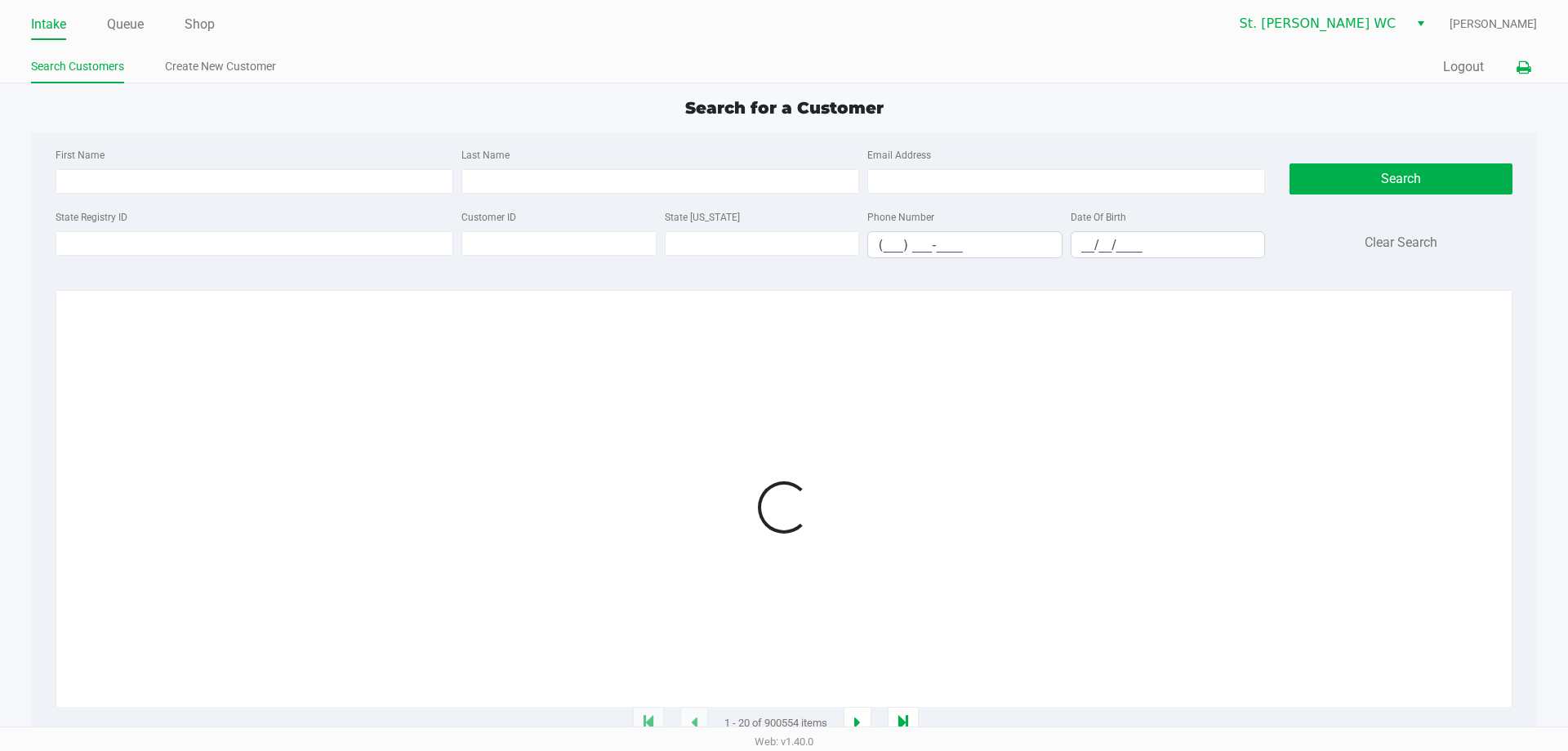
click at [1524, 62] on icon at bounding box center [1523, 68] width 14 height 11
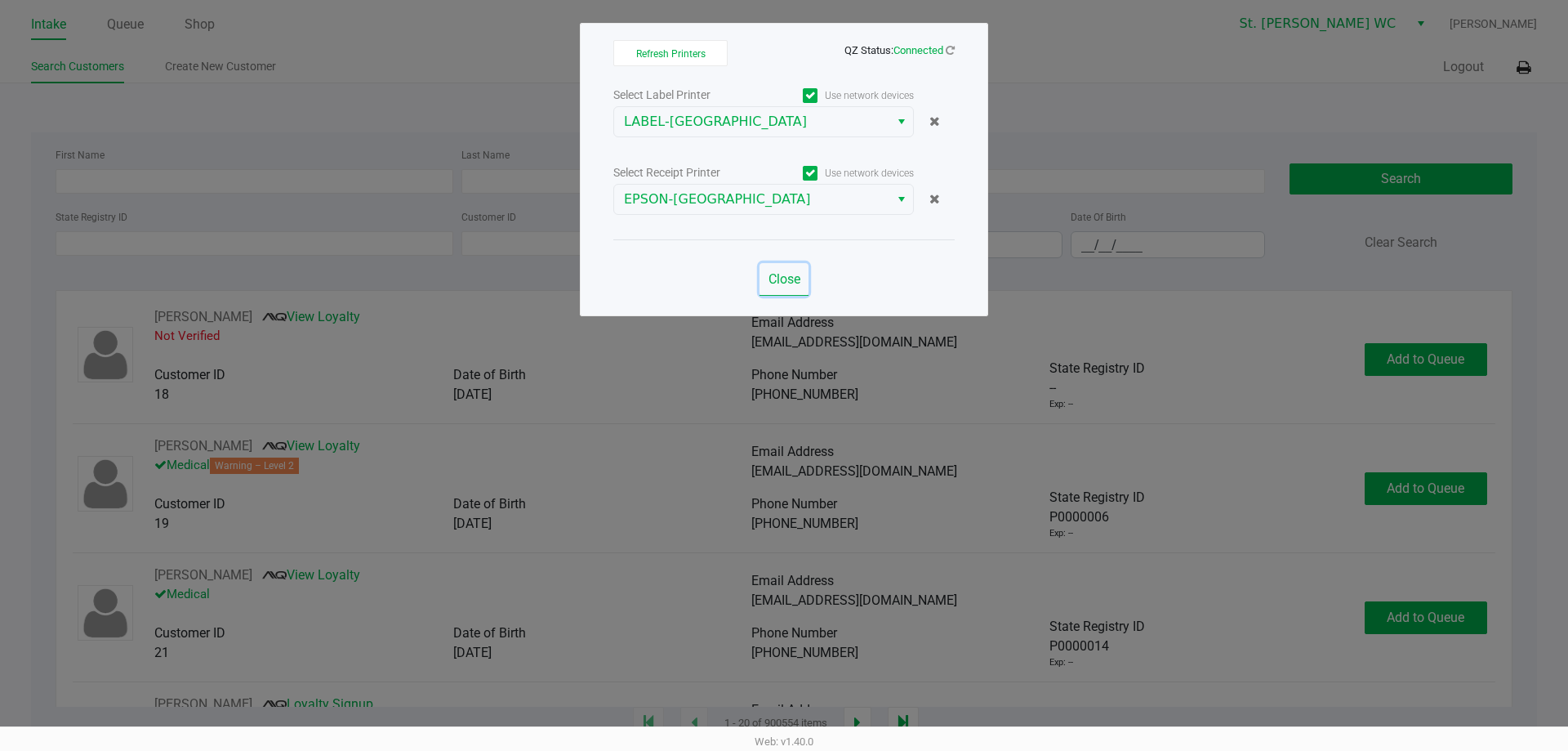
click at [779, 265] on button "Close" at bounding box center [784, 279] width 49 height 33
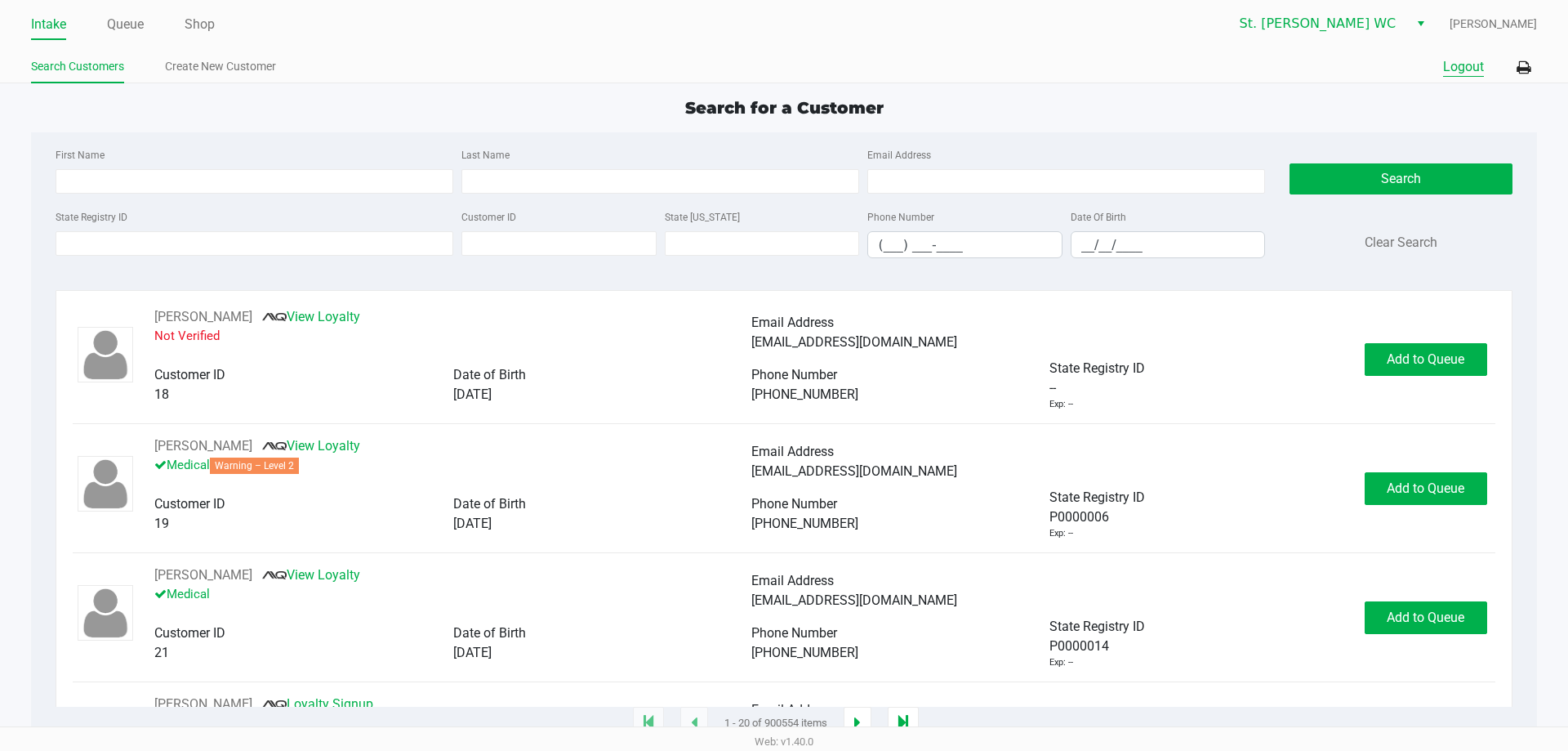
click at [1463, 68] on button "Logout" at bounding box center [1463, 67] width 40 height 19
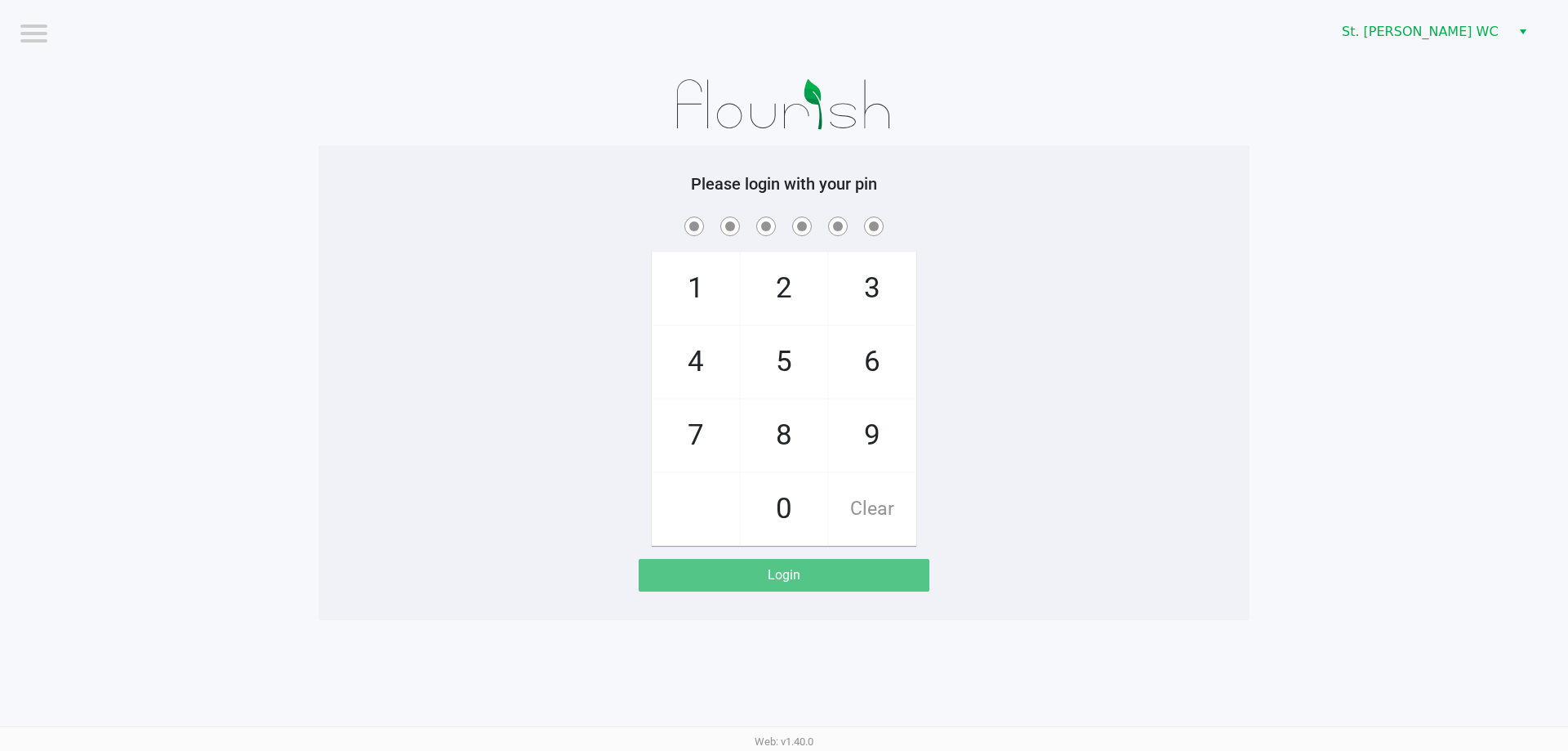
click at [359, 247] on div "1 4 7 2 5 8 0 3 6 9 Clear" at bounding box center [783, 379] width 931 height 332
click at [1567, 567] on app-pos-login-wrapper "Logout St. [PERSON_NAME] WC Please login with your pin 1 4 7 2 5 8 0 3 6 9 Clea…" at bounding box center [784, 310] width 1568 height 620
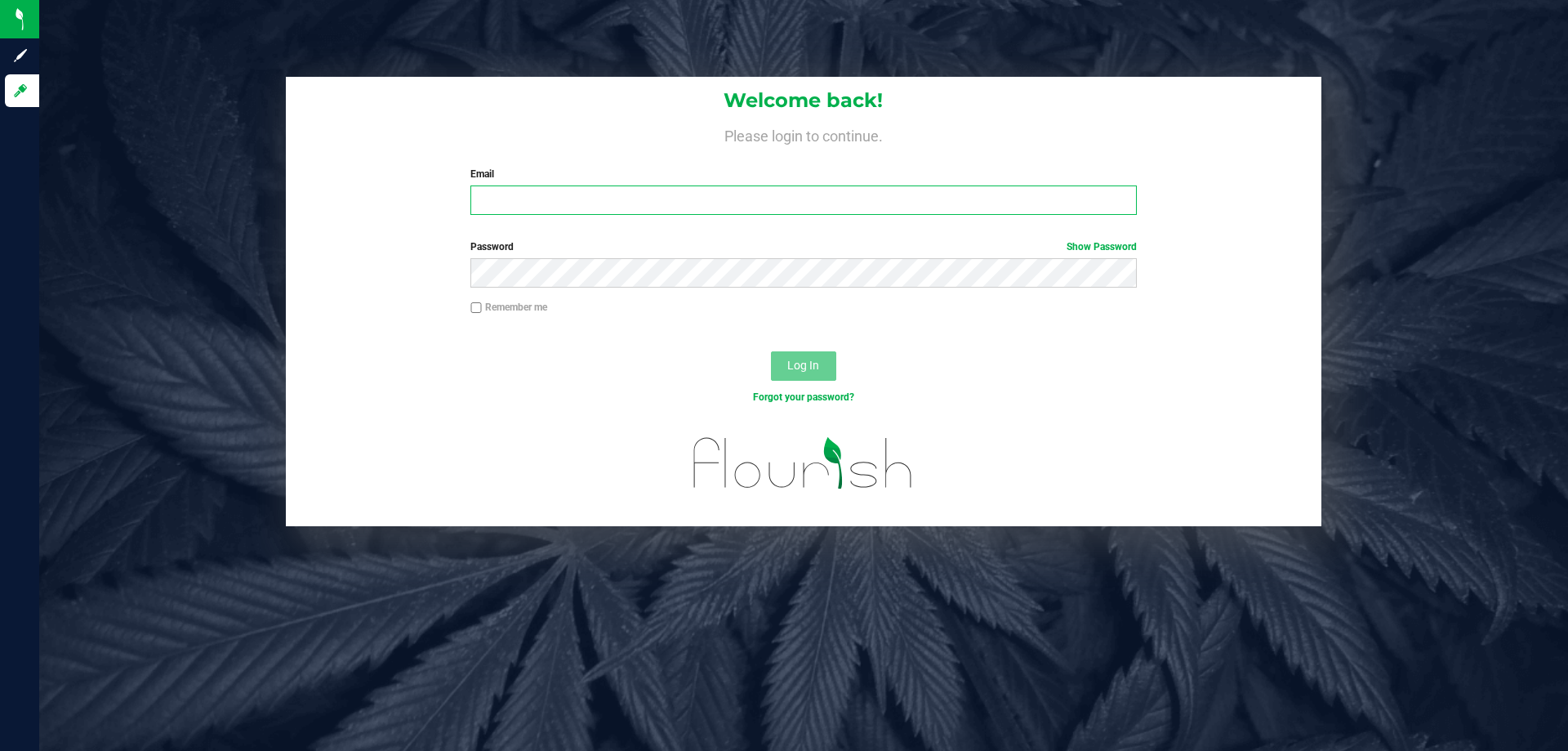
click at [677, 206] on input "Email" at bounding box center [802, 200] width 665 height 29
type input "[EMAIL_ADDRESS][DOMAIN_NAME]"
click at [771, 351] on button "Log In" at bounding box center [803, 365] width 65 height 29
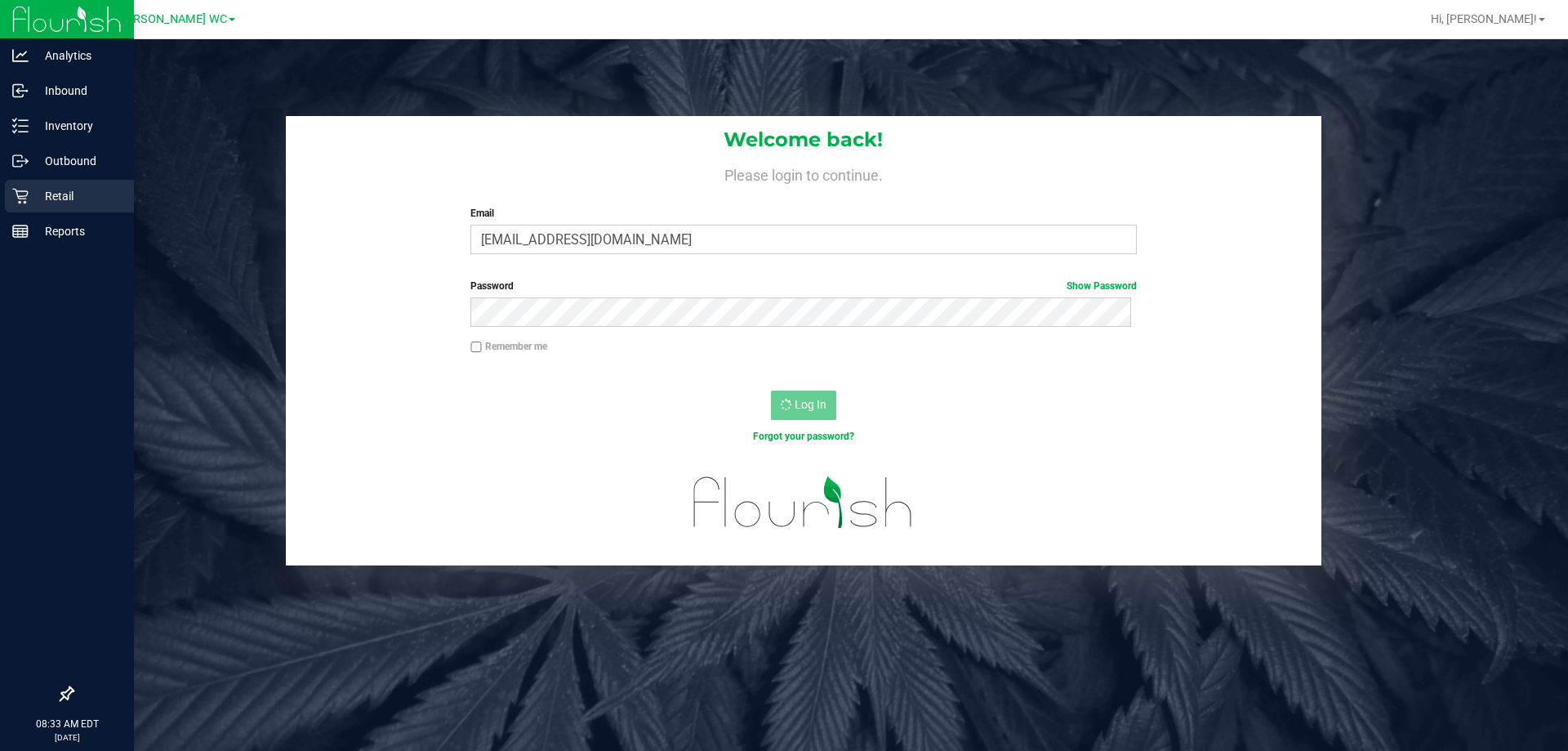
click at [27, 197] on icon at bounding box center [20, 196] width 17 height 17
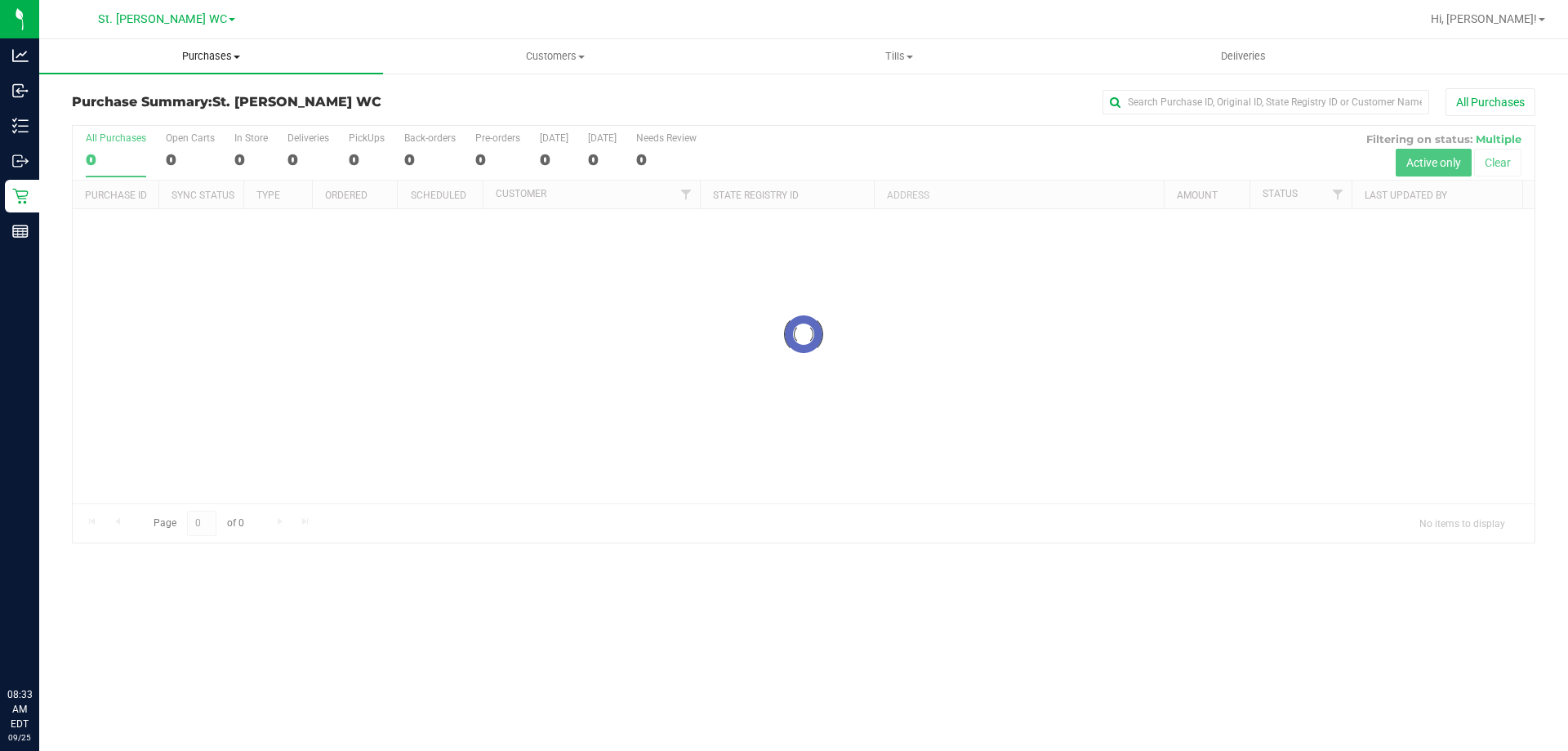
click at [144, 57] on span "Purchases" at bounding box center [211, 56] width 344 height 15
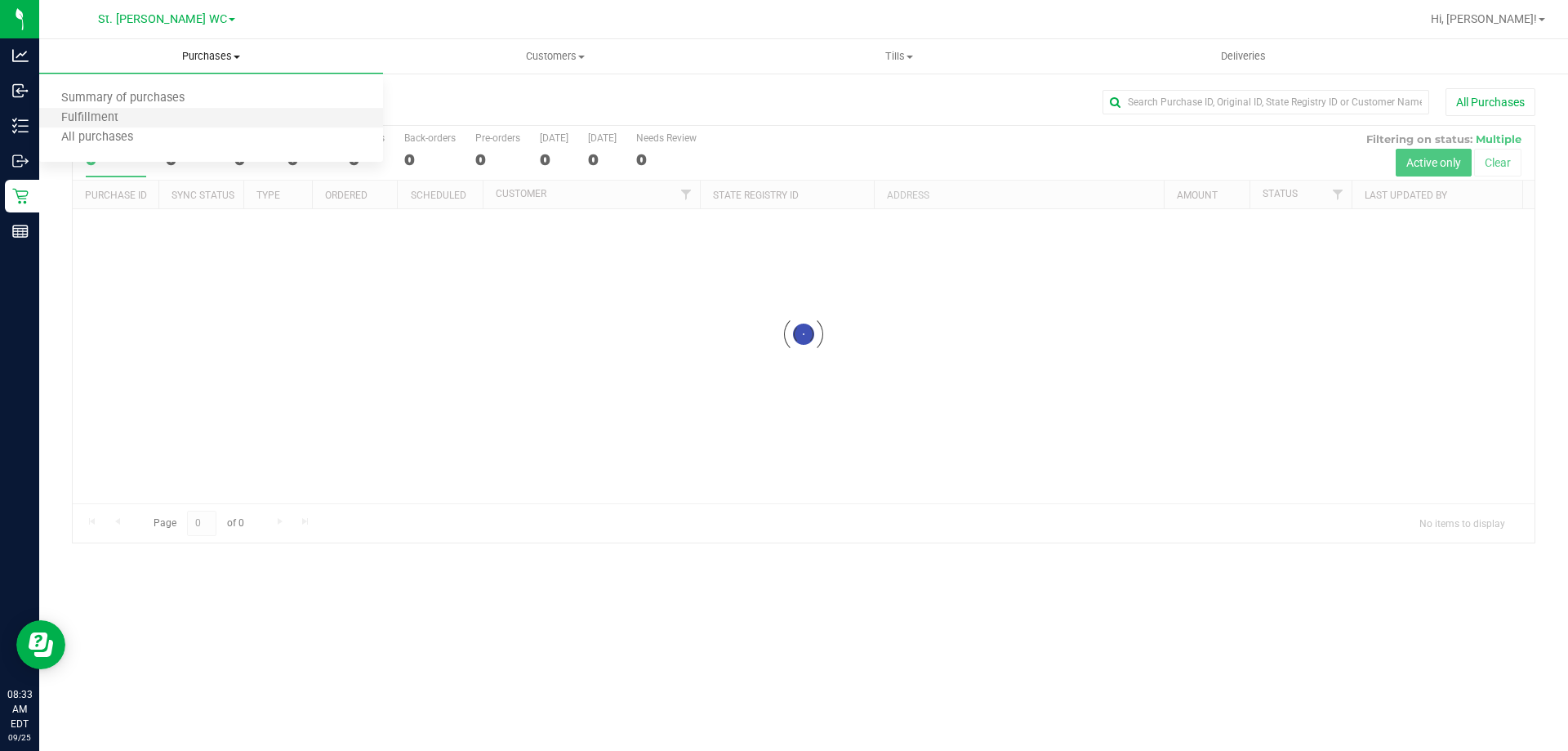
click at [139, 120] on li "Fulfillment" at bounding box center [211, 119] width 344 height 19
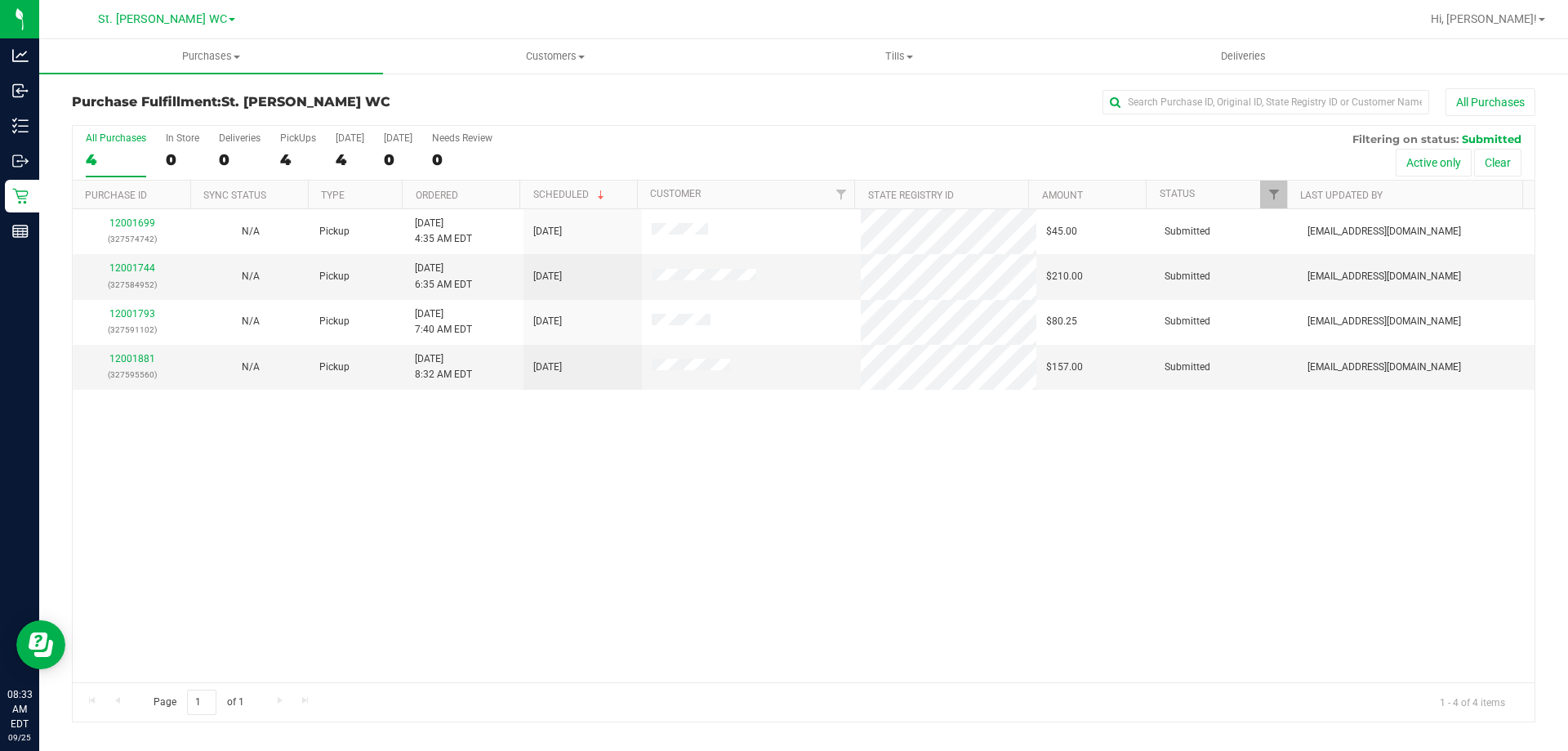
click at [296, 498] on div "12001699 (327574742) N/A Pickup 9/25/2025 4:35 AM EDT 9/25/2025 $45.00 Submitte…" at bounding box center [803, 446] width 1462 height 473
click at [174, 60] on span "Purchases" at bounding box center [211, 56] width 344 height 15
click at [195, 123] on li "Fulfillment" at bounding box center [211, 119] width 344 height 19
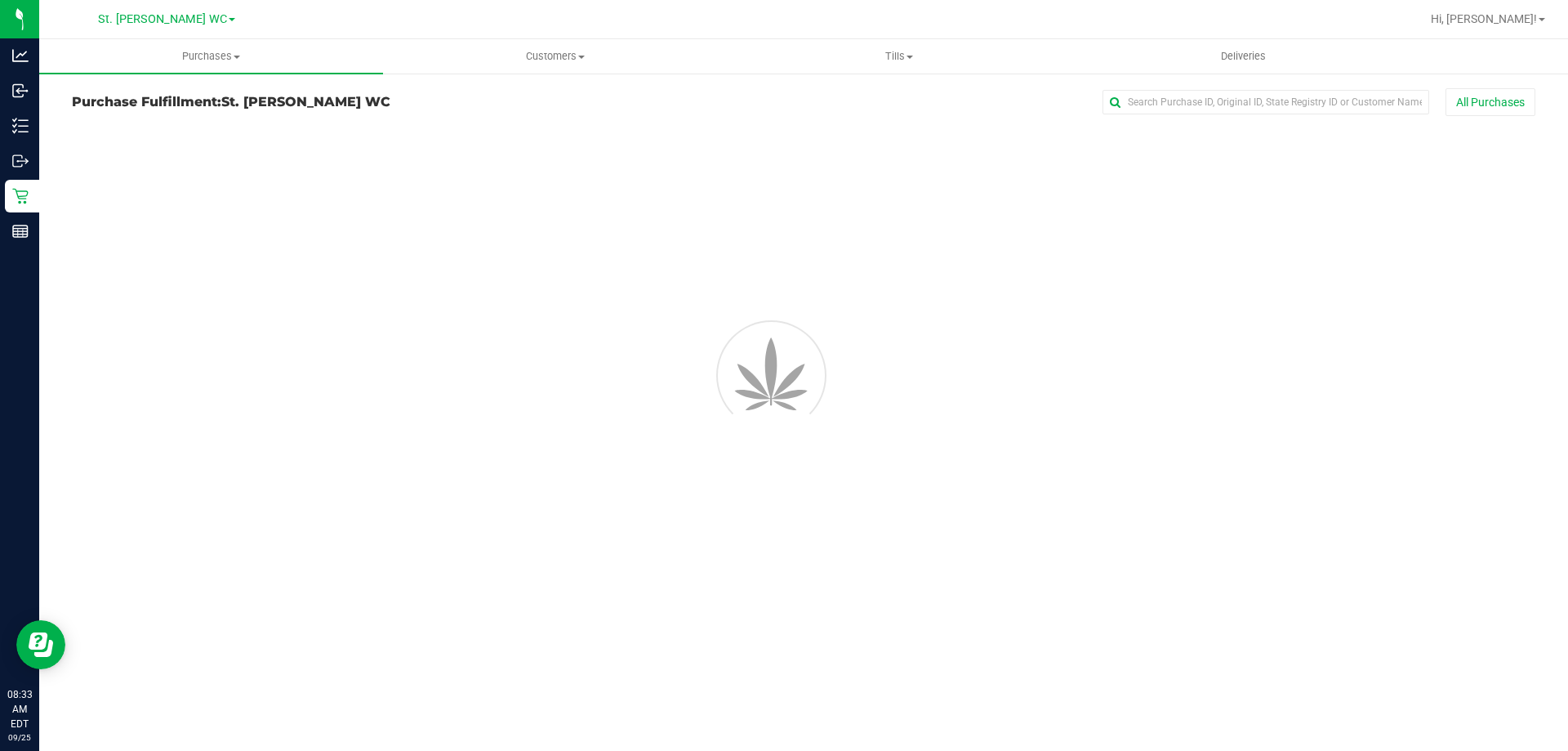
click at [681, 530] on div "Purchases Summary of purchases Fulfillment All purchases Customers All customer…" at bounding box center [803, 395] width 1528 height 711
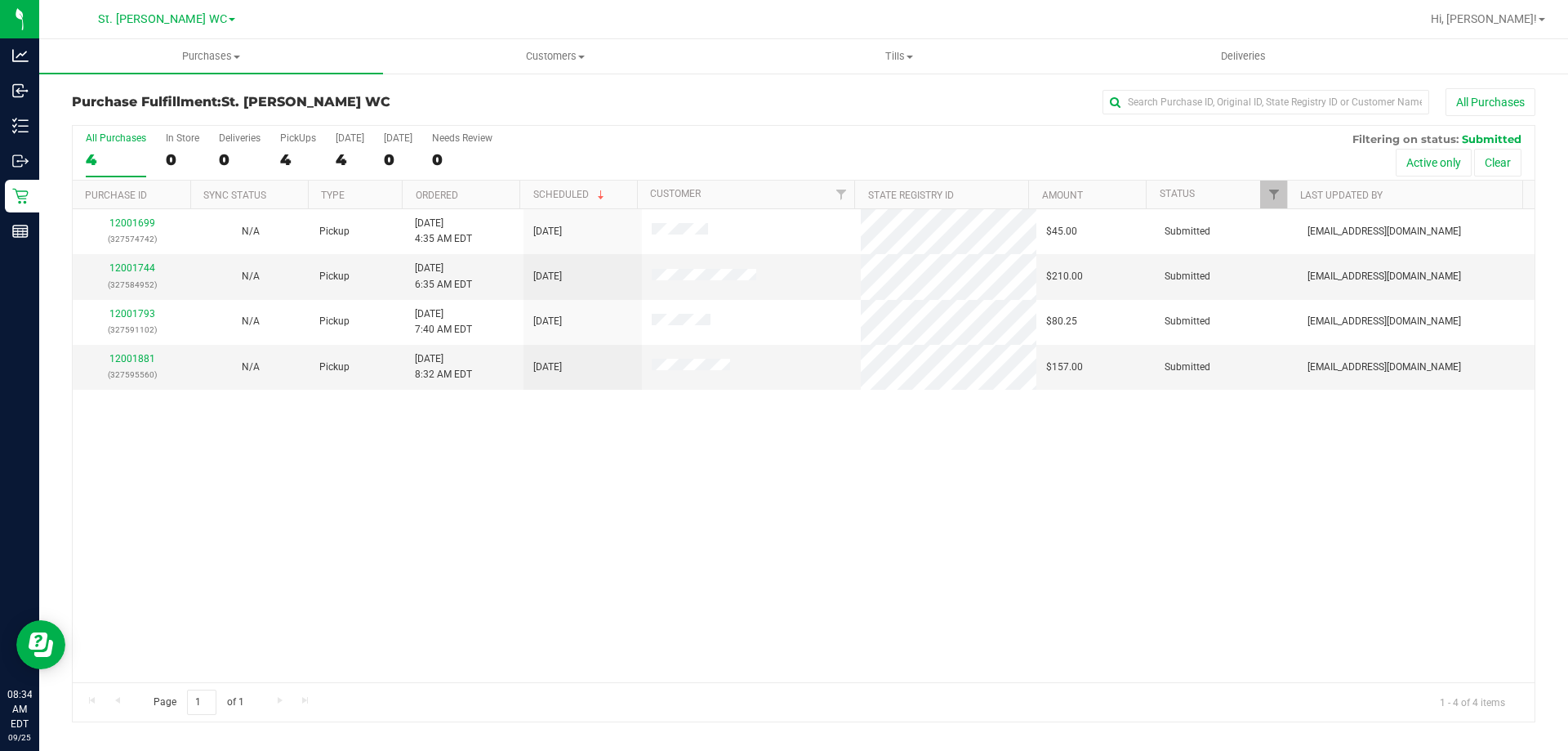
click at [575, 456] on div "12001699 (327574742) N/A Pickup 9/25/2025 4:35 AM EDT 9/25/2025 $45.00 Submitte…" at bounding box center [803, 446] width 1462 height 473
click at [276, 536] on div "12001699 (327574742) N/A Pickup 9/25/2025 4:35 AM EDT 9/25/2025 $45.00 Submitte…" at bounding box center [803, 446] width 1462 height 473
